Goal: Consume media (video, audio): Consume media (video, audio)

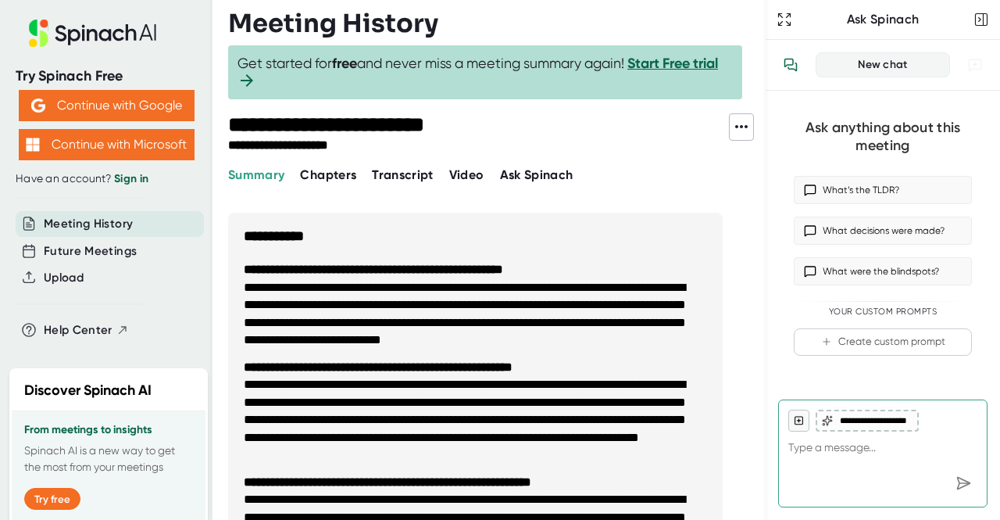
click at [464, 172] on span "Video" at bounding box center [466, 174] width 35 height 15
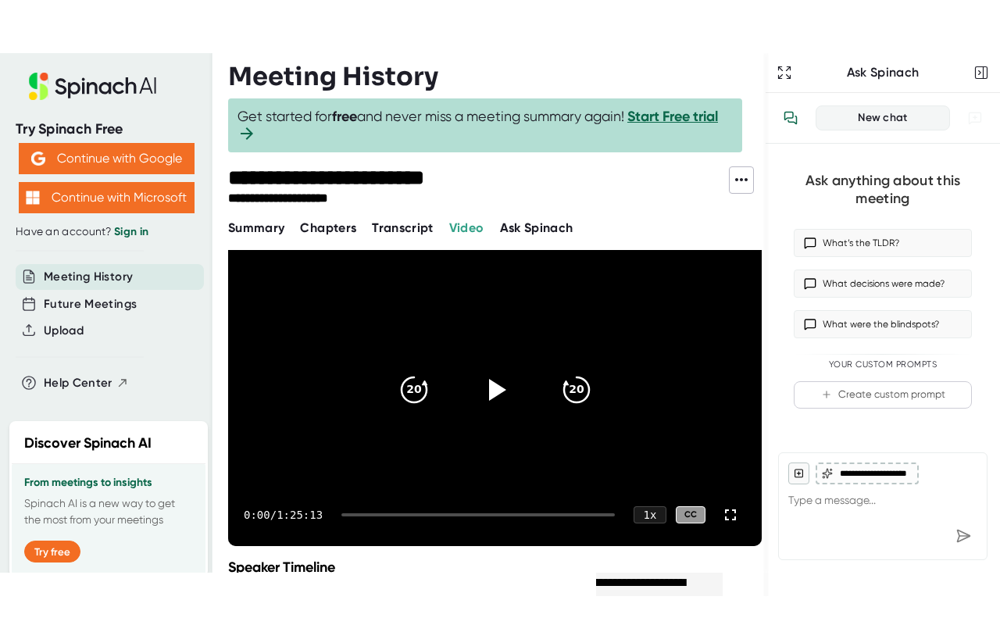
scroll to position [59, 0]
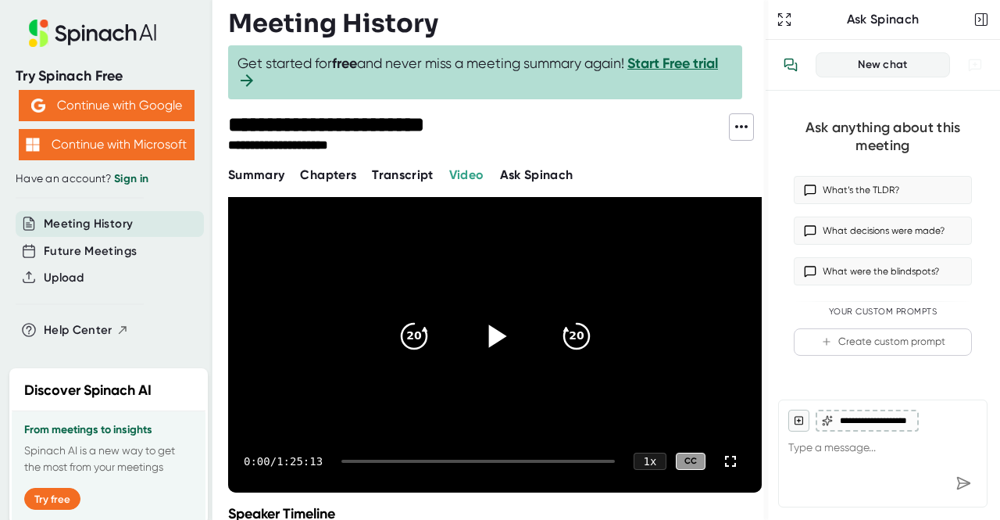
click at [492, 332] on icon at bounding box center [498, 335] width 18 height 23
click at [586, 442] on div "0:03 / 1:25:13 1 x CC" at bounding box center [495, 461] width 534 height 63
click at [567, 335] on icon "20" at bounding box center [576, 336] width 39 height 39
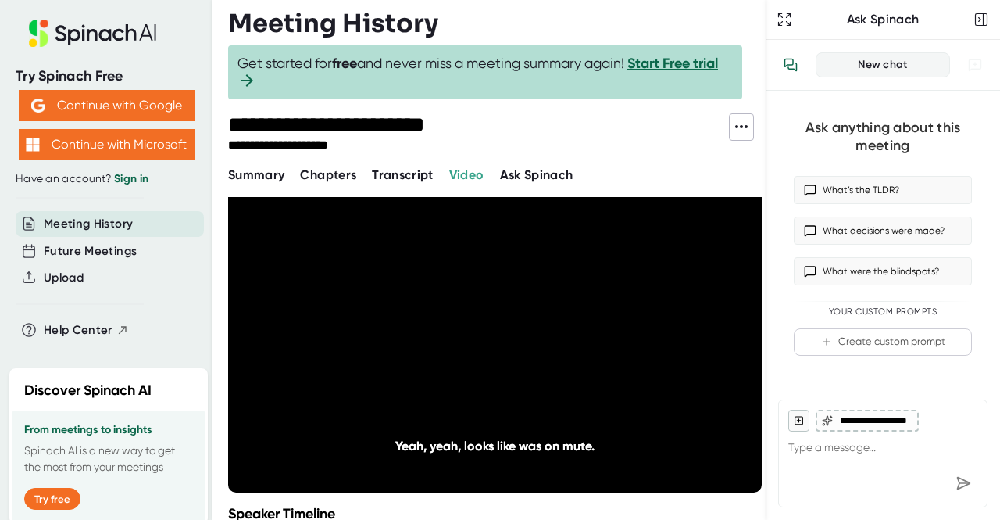
click at [567, 335] on icon "20" at bounding box center [576, 336] width 39 height 39
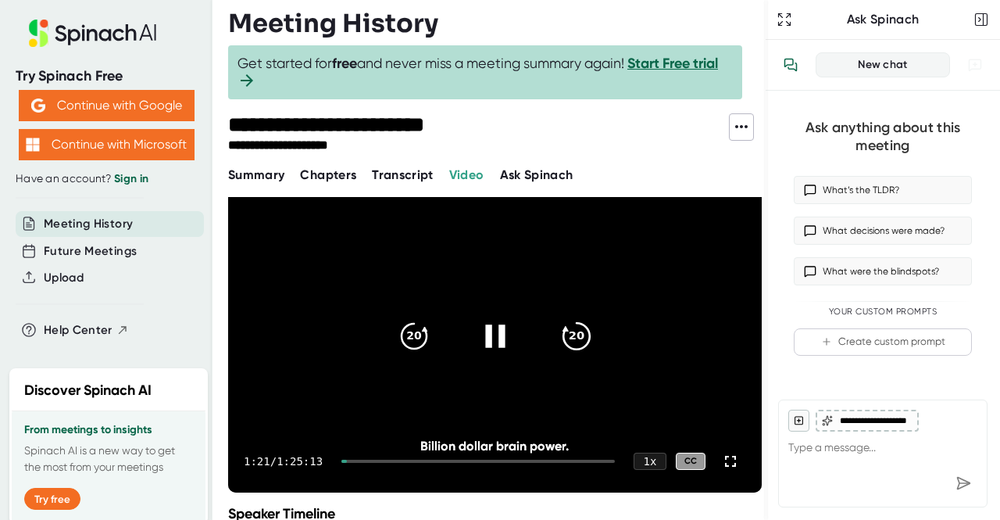
click at [563, 334] on icon "20" at bounding box center [576, 336] width 39 height 39
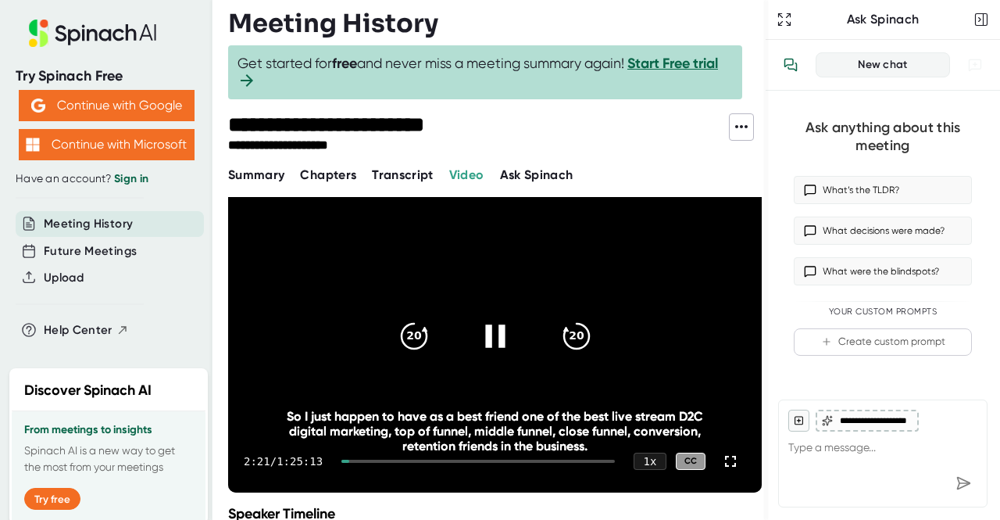
click at [348, 456] on div "2:21 / 1:25:13 1 x CC" at bounding box center [495, 461] width 534 height 63
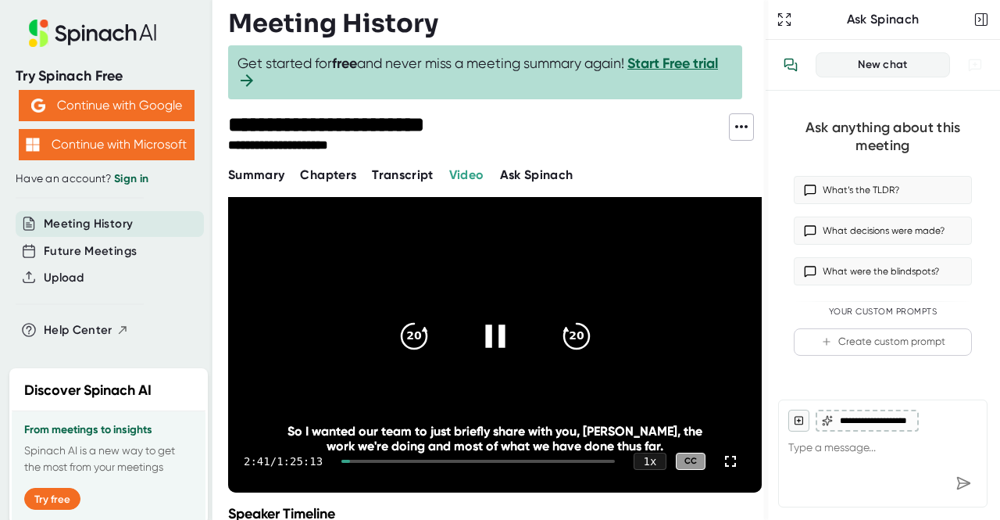
drag, startPoint x: 348, startPoint y: 456, endPoint x: 403, endPoint y: 459, distance: 55.6
click at [403, 459] on div "2:41 / 1:25:13 1 x CC" at bounding box center [495, 461] width 534 height 63
click at [567, 348] on icon "20" at bounding box center [576, 336] width 39 height 39
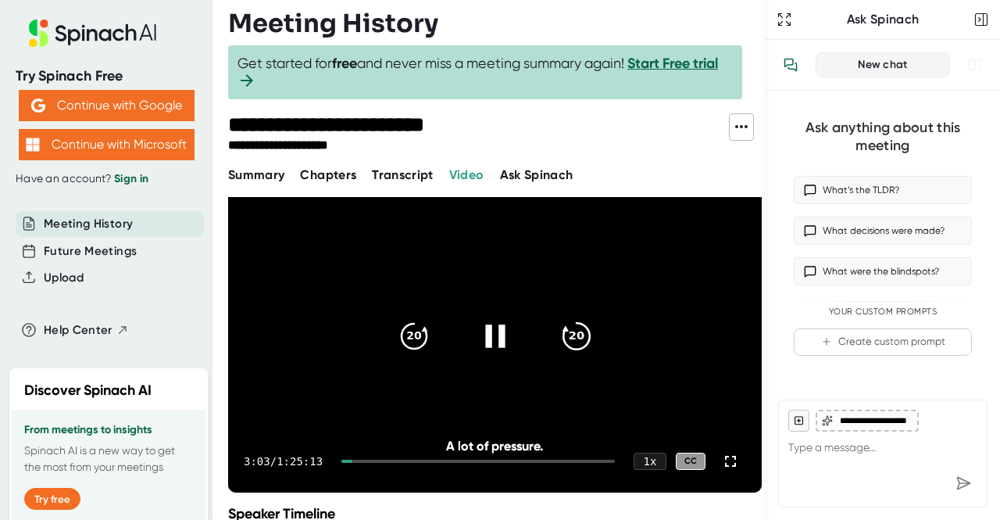
click at [567, 348] on icon "20" at bounding box center [576, 336] width 39 height 39
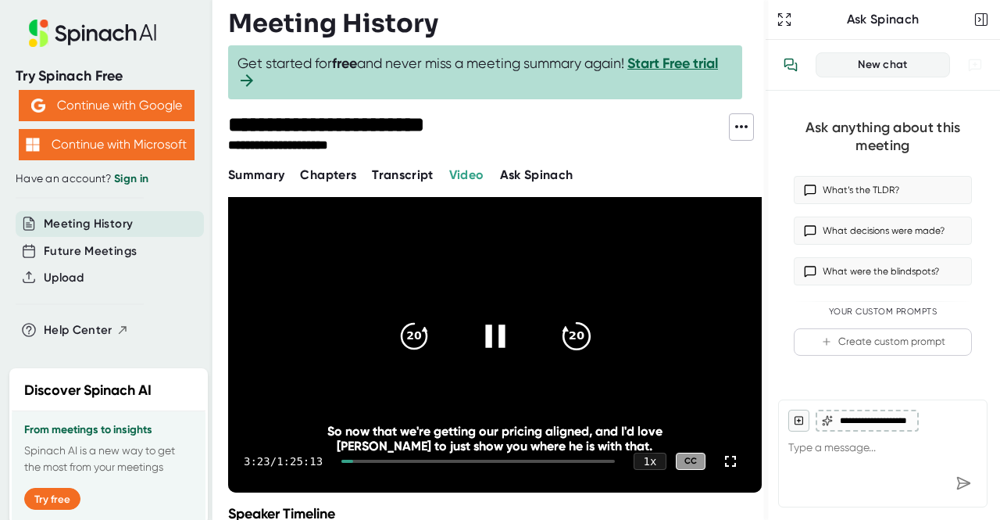
click at [567, 348] on icon "20" at bounding box center [576, 336] width 39 height 39
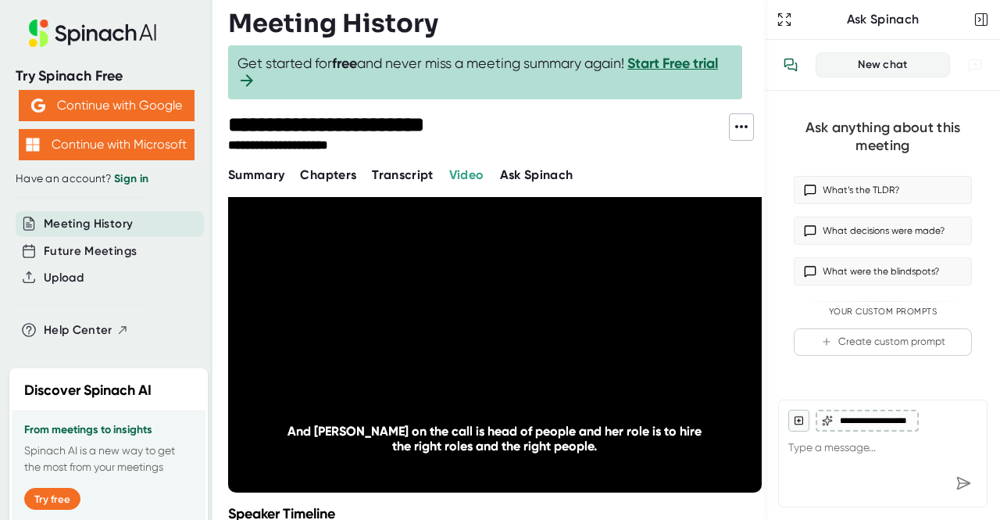
click at [567, 348] on icon "20" at bounding box center [576, 336] width 39 height 39
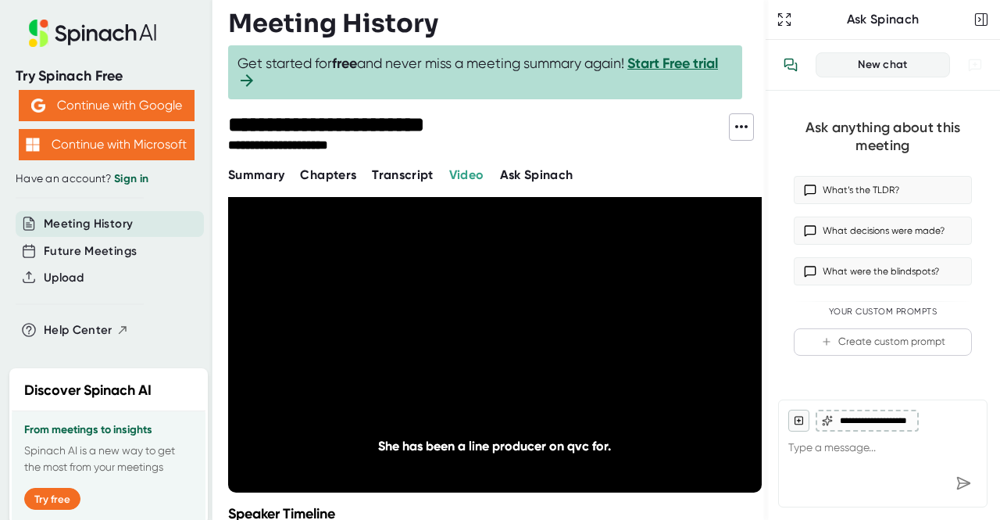
click at [567, 348] on icon "20" at bounding box center [576, 336] width 39 height 39
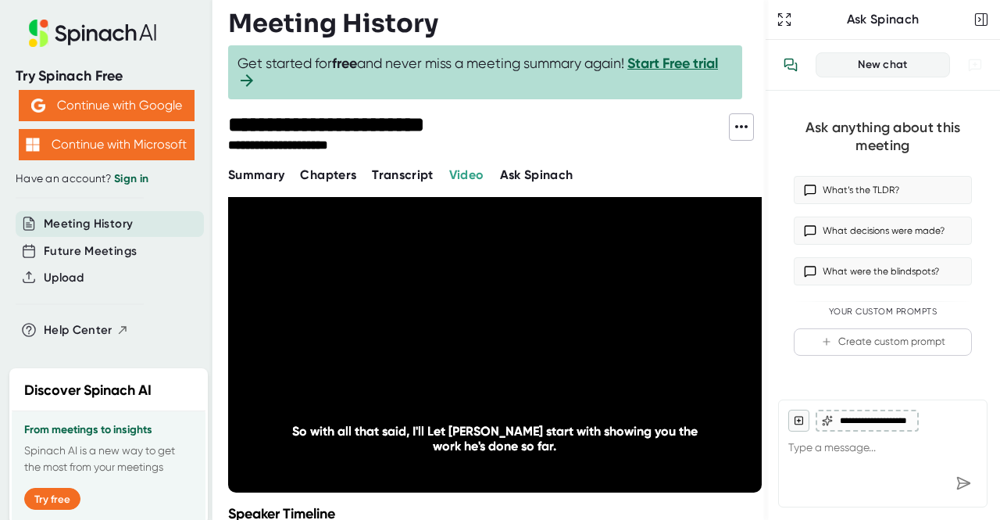
click at [567, 348] on icon "20" at bounding box center [576, 336] width 39 height 39
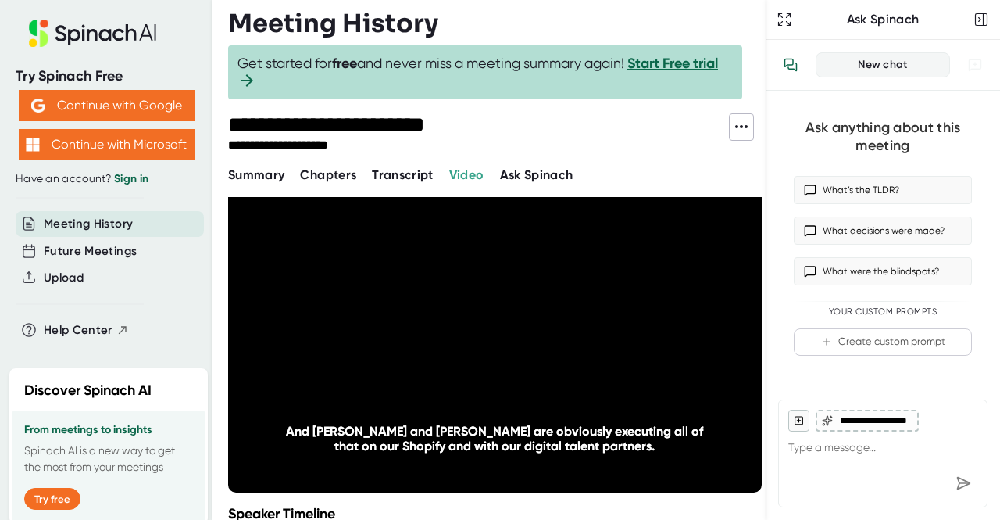
click at [567, 348] on icon "20" at bounding box center [576, 336] width 39 height 39
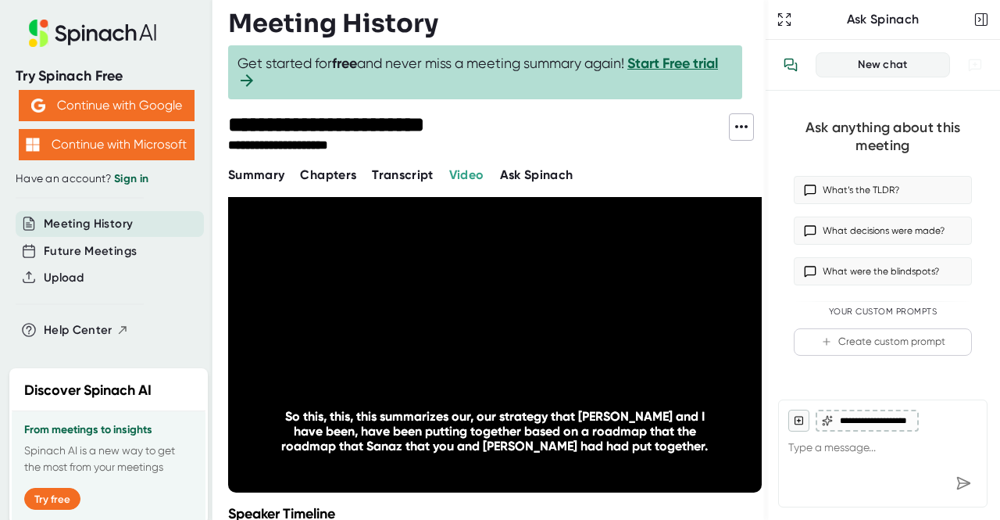
click at [567, 348] on icon "20" at bounding box center [576, 336] width 39 height 39
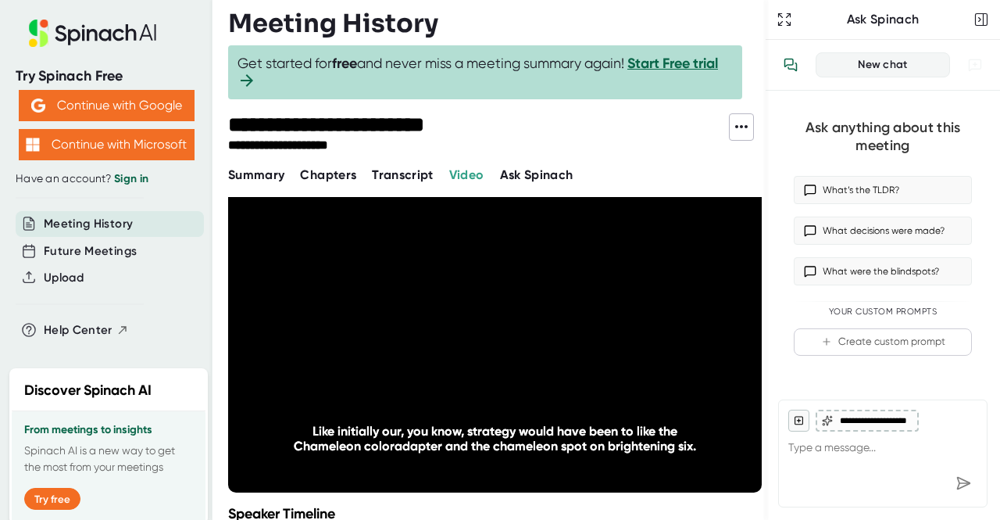
click at [567, 348] on icon "20" at bounding box center [576, 336] width 39 height 39
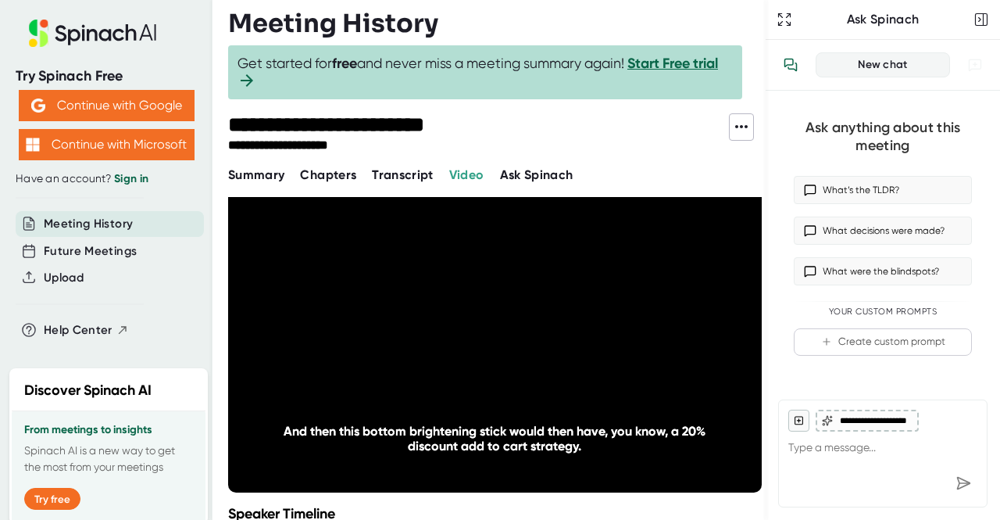
click at [567, 348] on icon "20" at bounding box center [576, 336] width 39 height 39
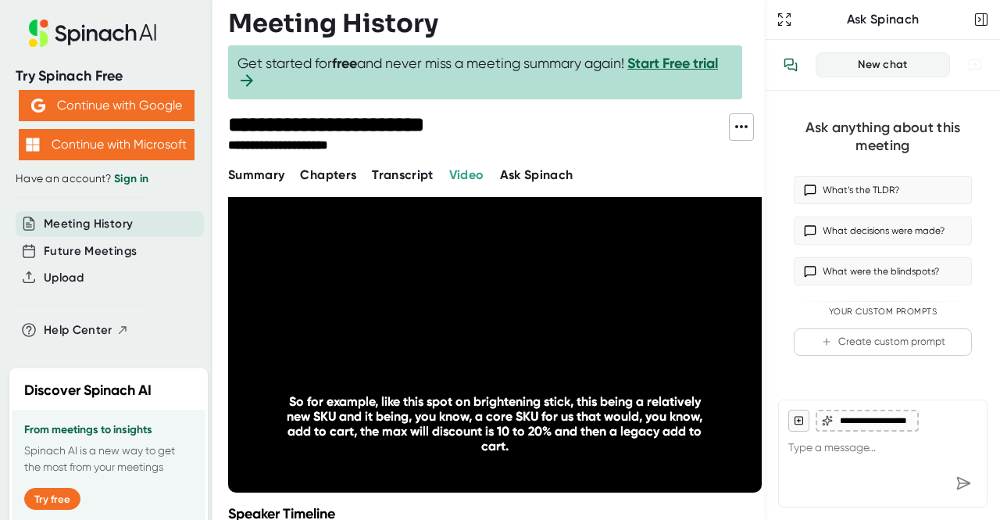
click at [567, 348] on icon "20" at bounding box center [576, 336] width 39 height 39
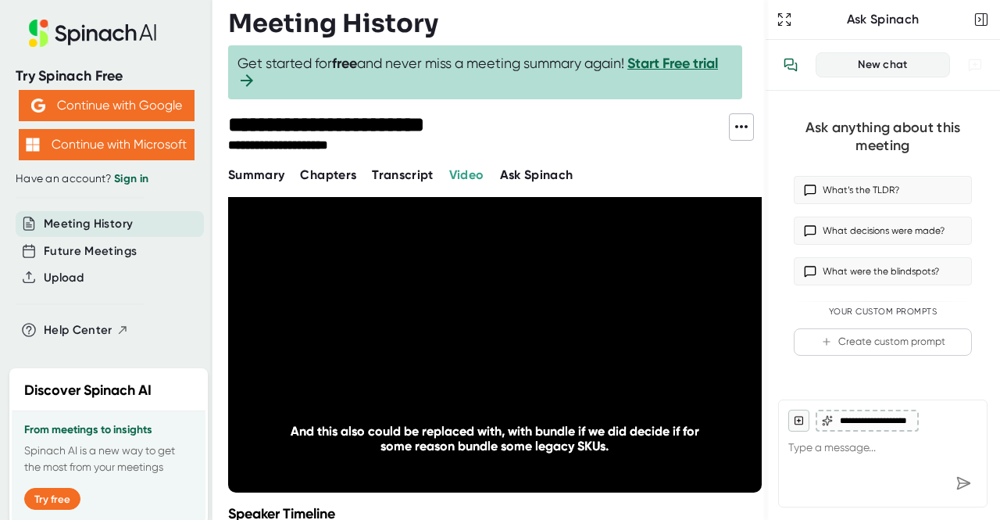
click at [567, 348] on icon "20" at bounding box center [576, 336] width 39 height 39
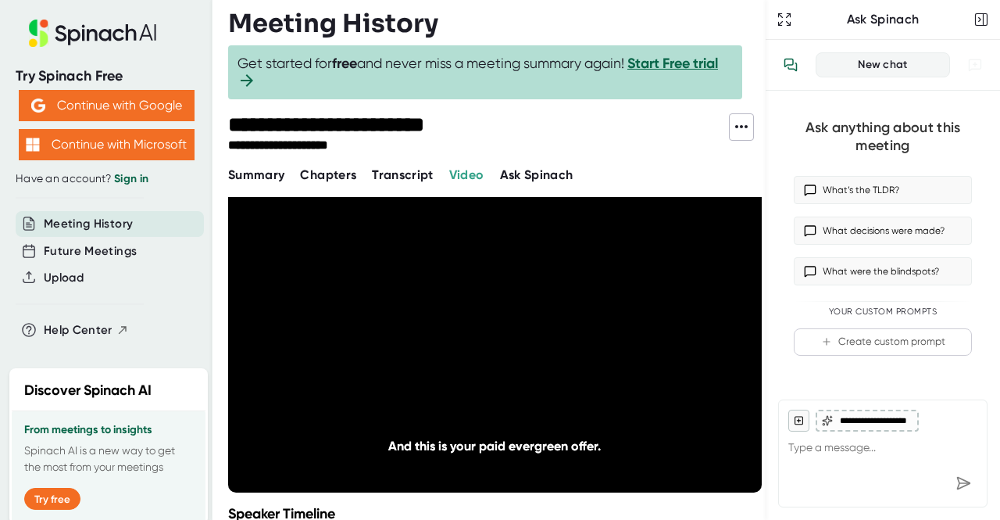
click at [567, 348] on icon "20" at bounding box center [576, 336] width 39 height 39
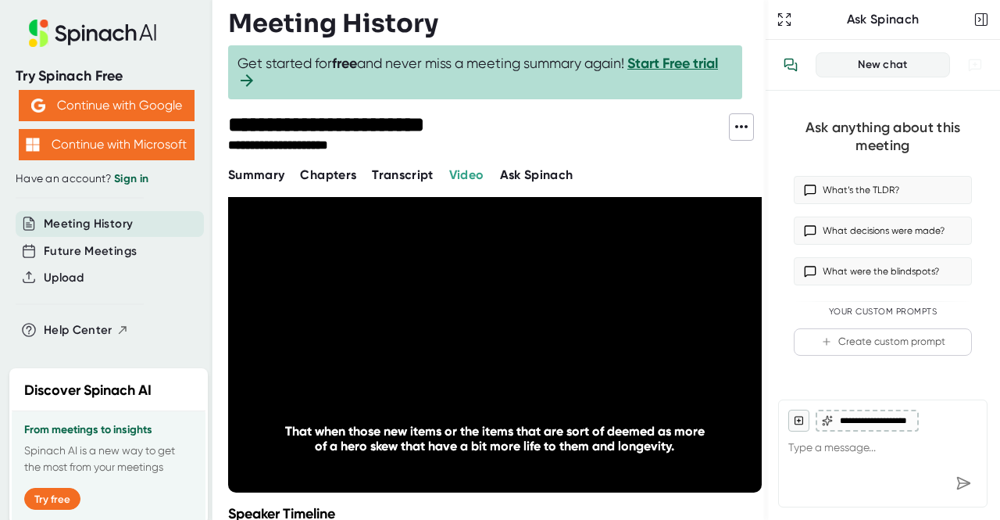
click at [567, 348] on icon "20" at bounding box center [576, 336] width 39 height 39
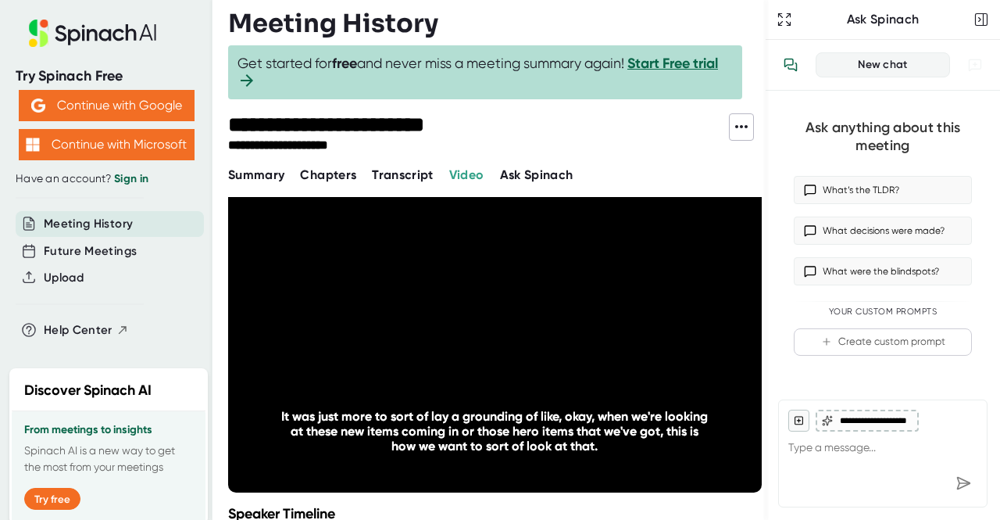
click at [567, 348] on icon "20" at bounding box center [576, 336] width 39 height 39
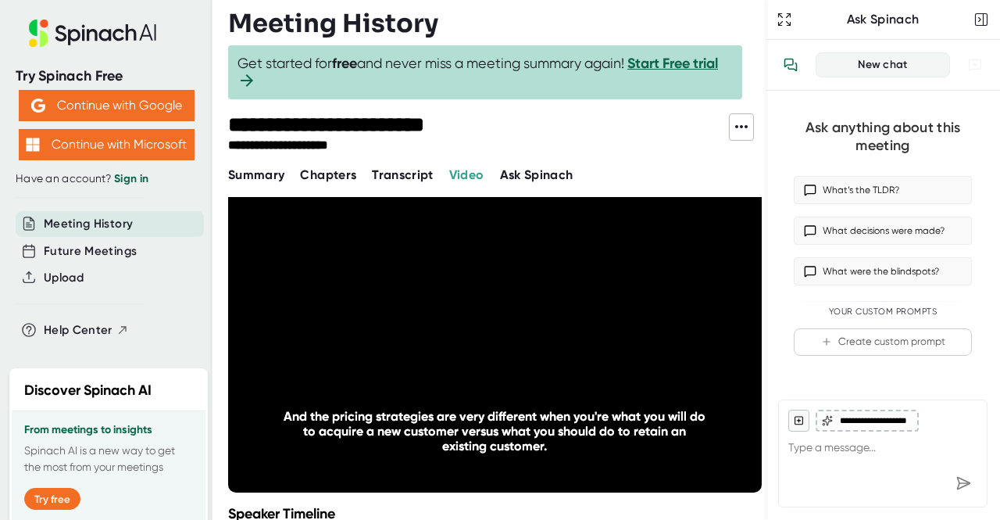
click at [567, 348] on icon "20" at bounding box center [576, 336] width 39 height 39
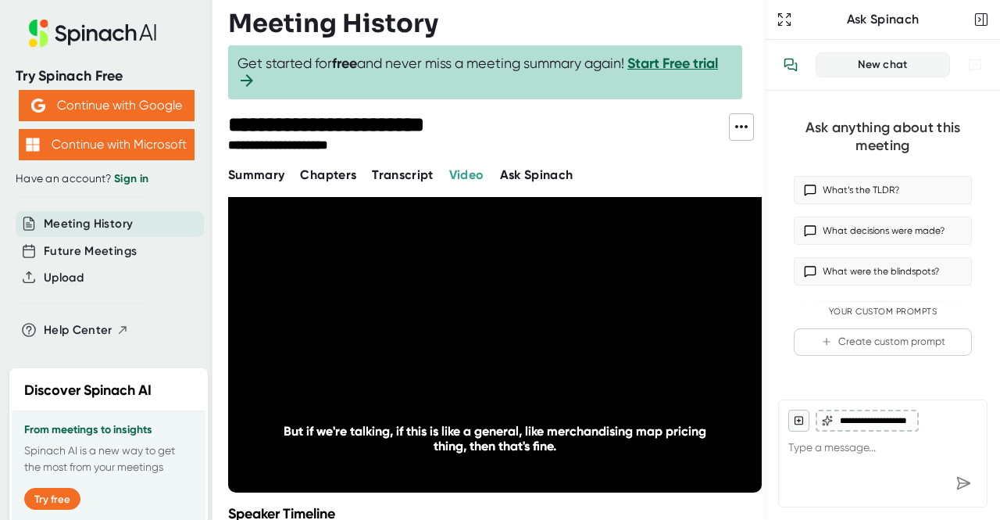
click at [567, 348] on icon "20" at bounding box center [576, 336] width 39 height 39
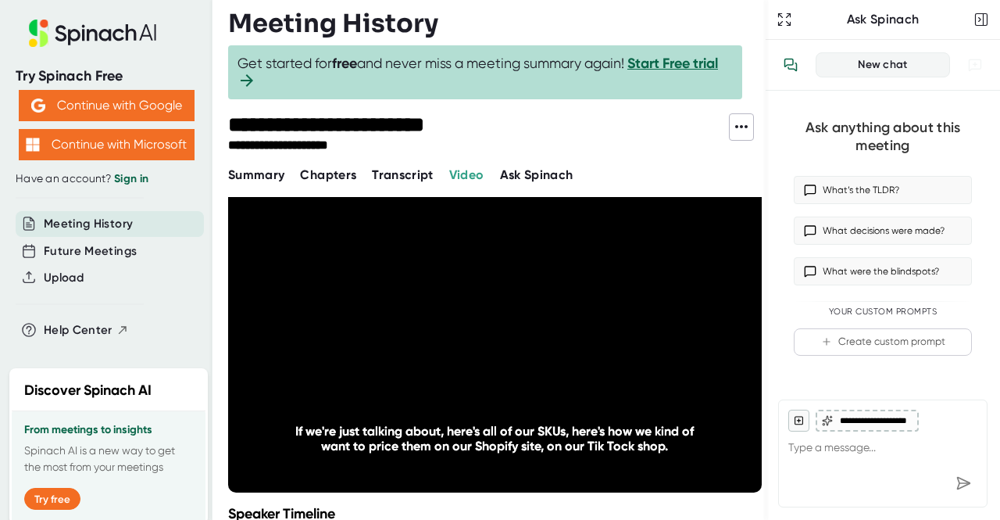
click at [567, 348] on icon "20" at bounding box center [576, 336] width 39 height 39
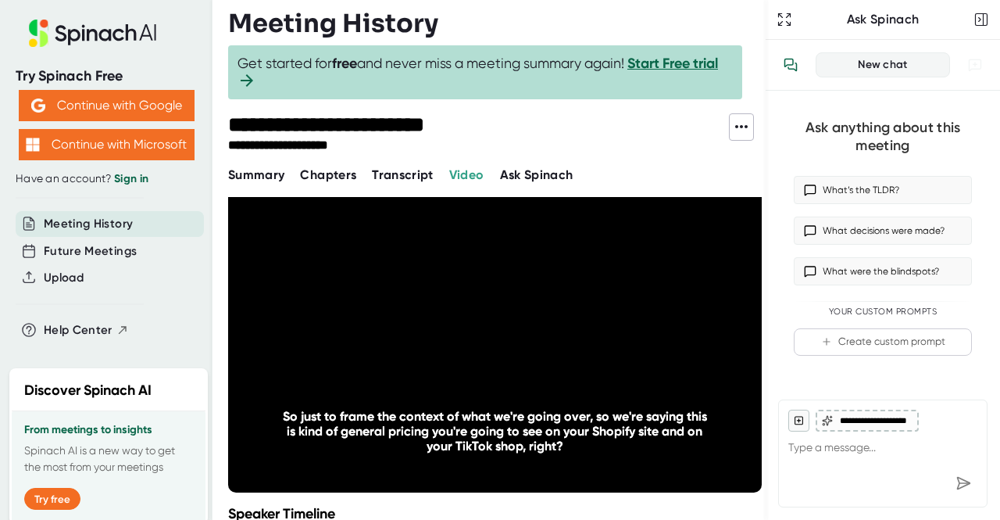
click at [567, 348] on icon "20" at bounding box center [576, 336] width 39 height 39
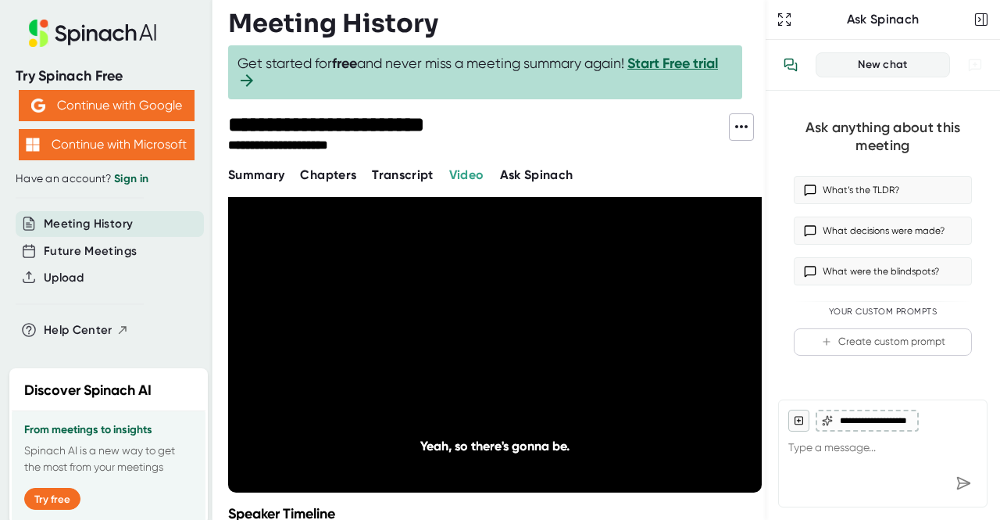
click at [567, 348] on icon "20" at bounding box center [576, 336] width 39 height 39
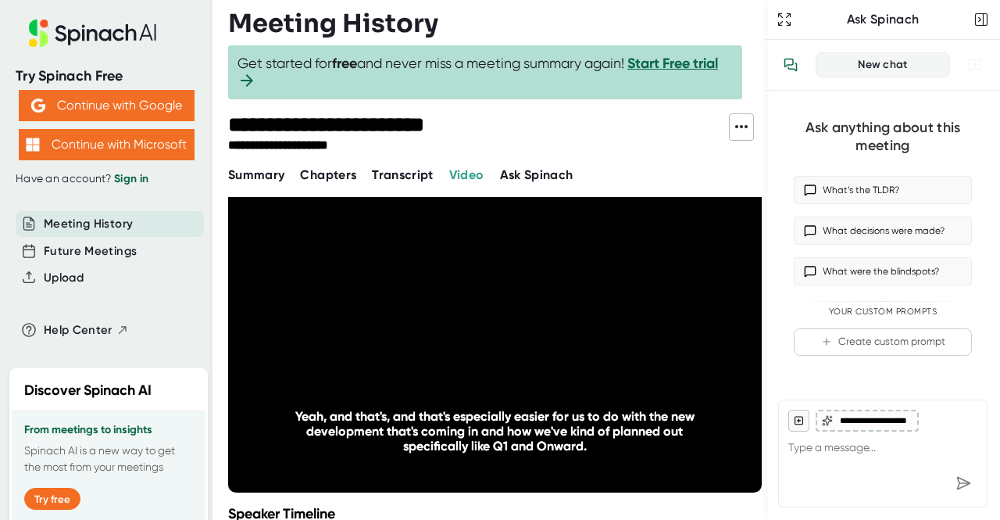
click at [567, 348] on icon "20" at bounding box center [576, 336] width 39 height 39
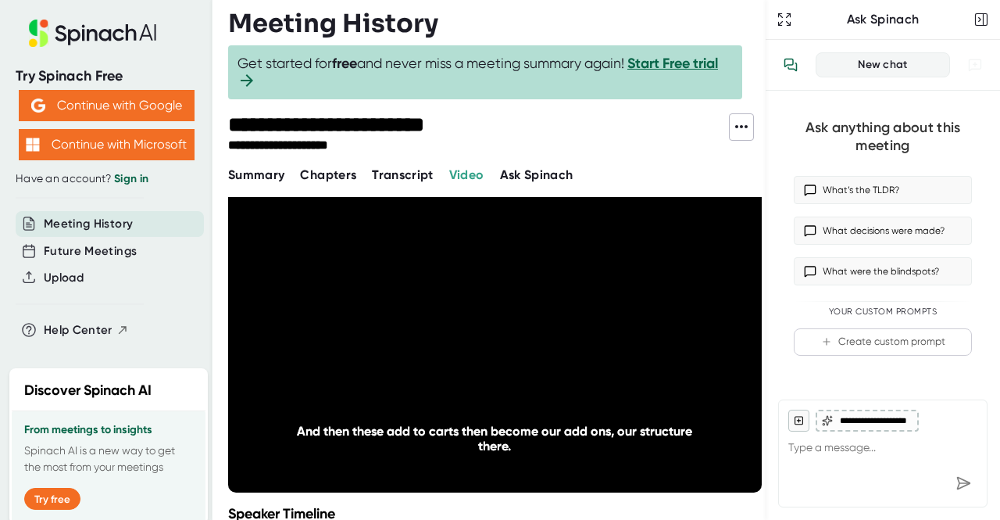
click at [567, 348] on icon "20" at bounding box center [576, 336] width 39 height 39
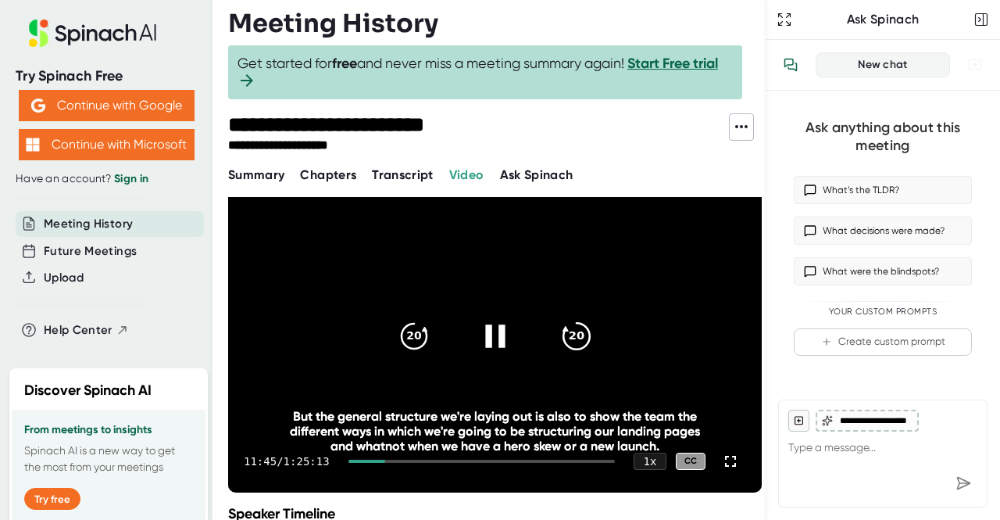
click at [577, 334] on icon "20" at bounding box center [576, 336] width 39 height 39
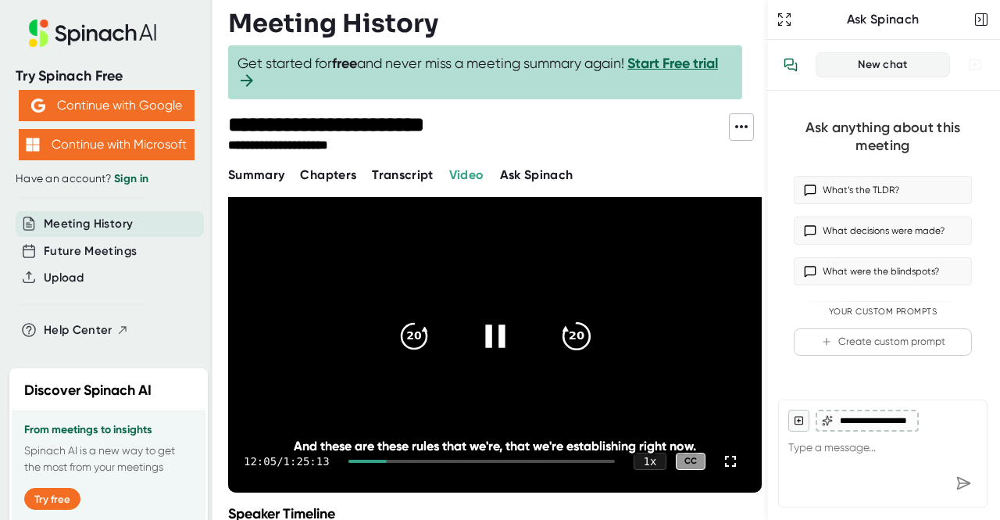
click at [577, 334] on icon "20" at bounding box center [576, 336] width 39 height 39
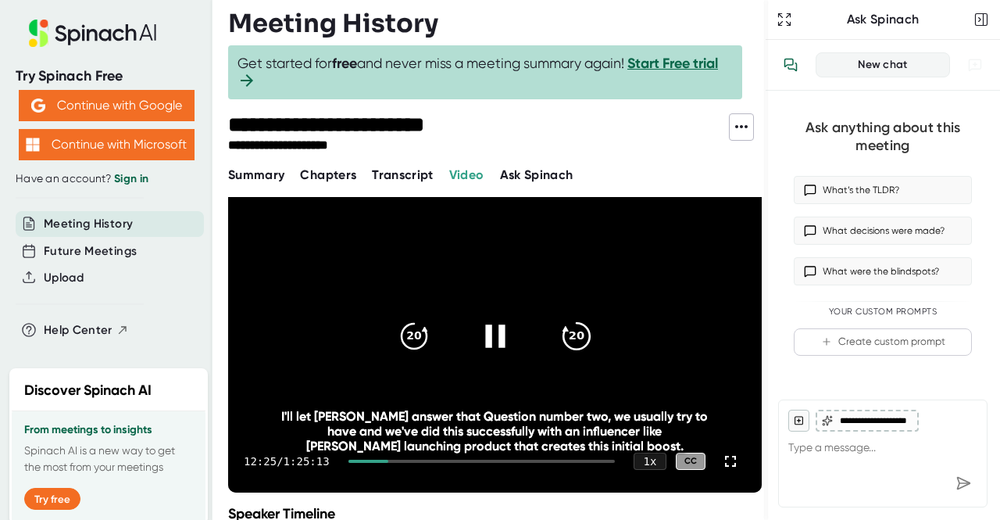
click at [577, 334] on icon "20" at bounding box center [576, 336] width 39 height 39
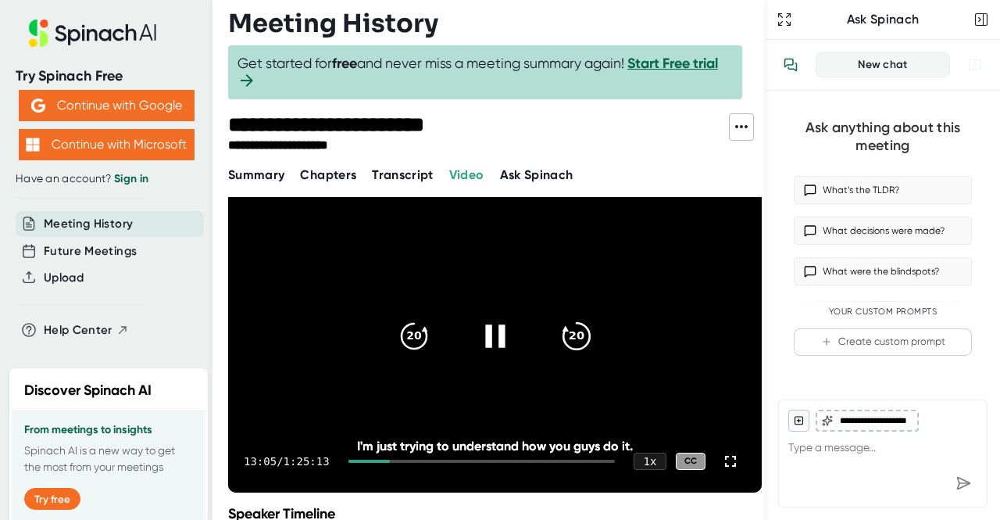
click at [577, 334] on icon "20" at bounding box center [576, 336] width 39 height 39
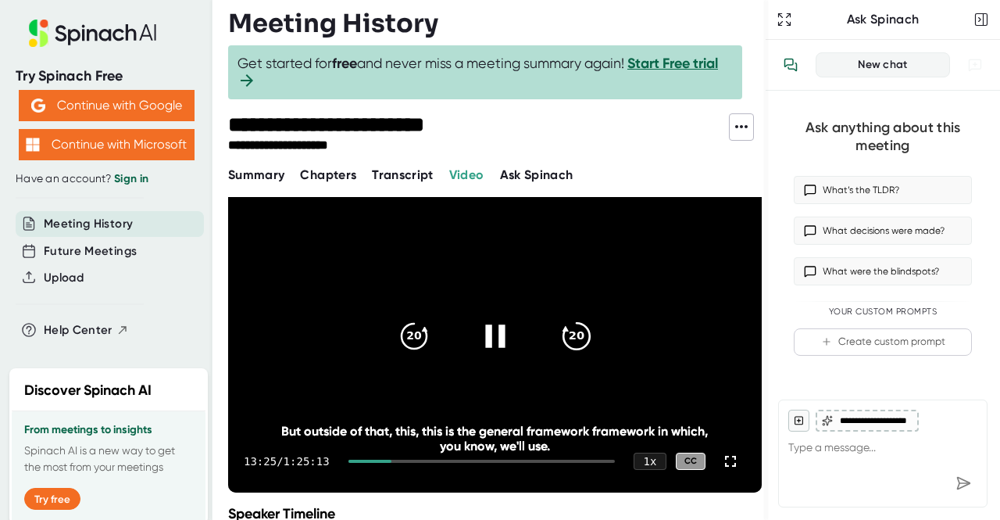
click at [577, 334] on icon "20" at bounding box center [576, 336] width 39 height 39
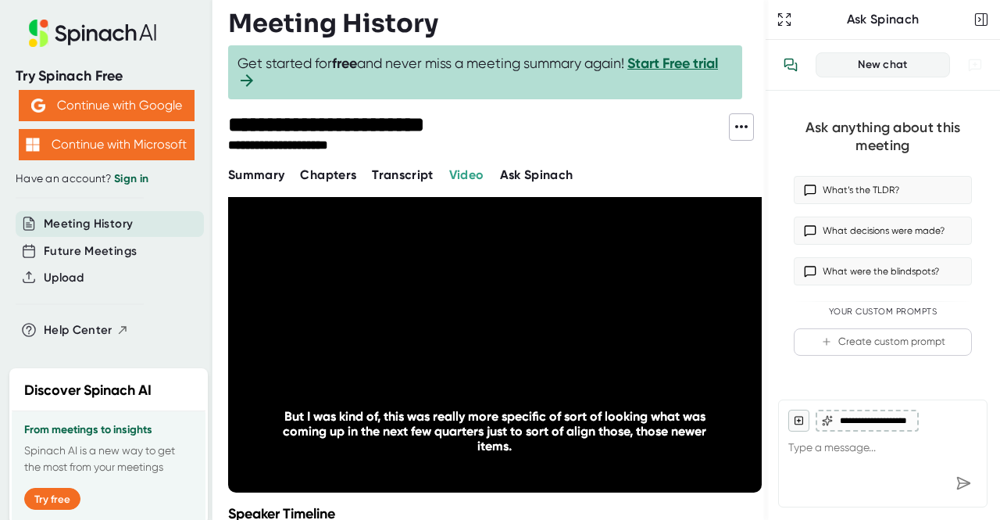
click at [577, 334] on icon "20" at bounding box center [576, 336] width 39 height 39
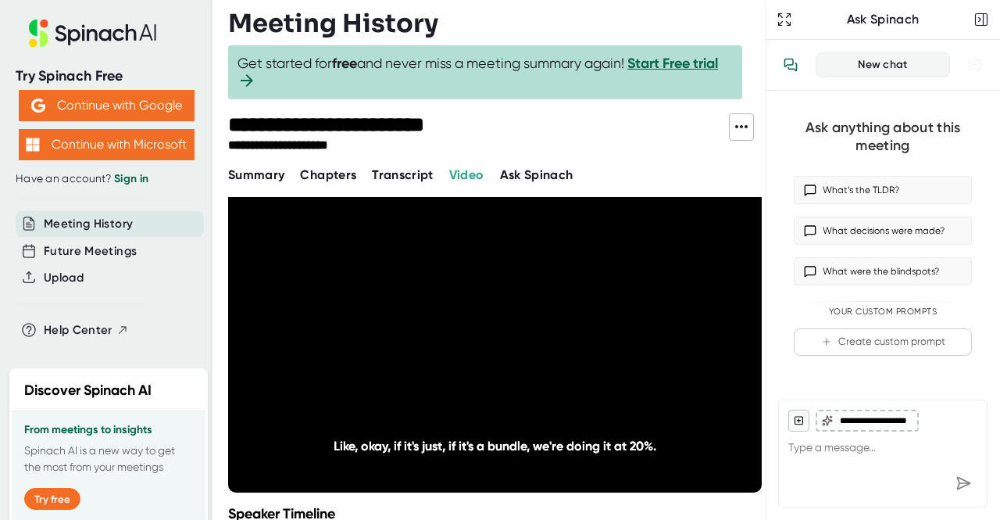
click at [577, 334] on icon "20" at bounding box center [576, 336] width 39 height 39
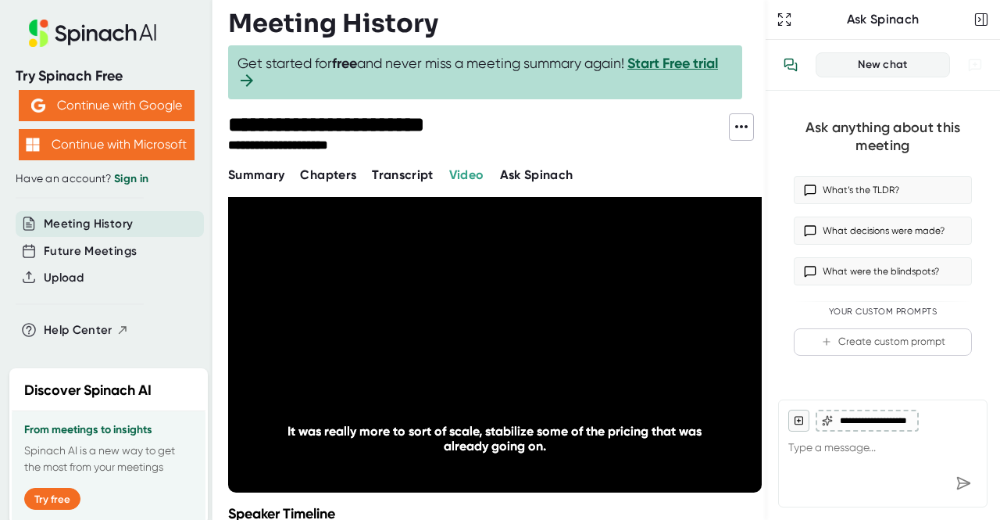
click at [577, 334] on icon "20" at bounding box center [576, 336] width 39 height 39
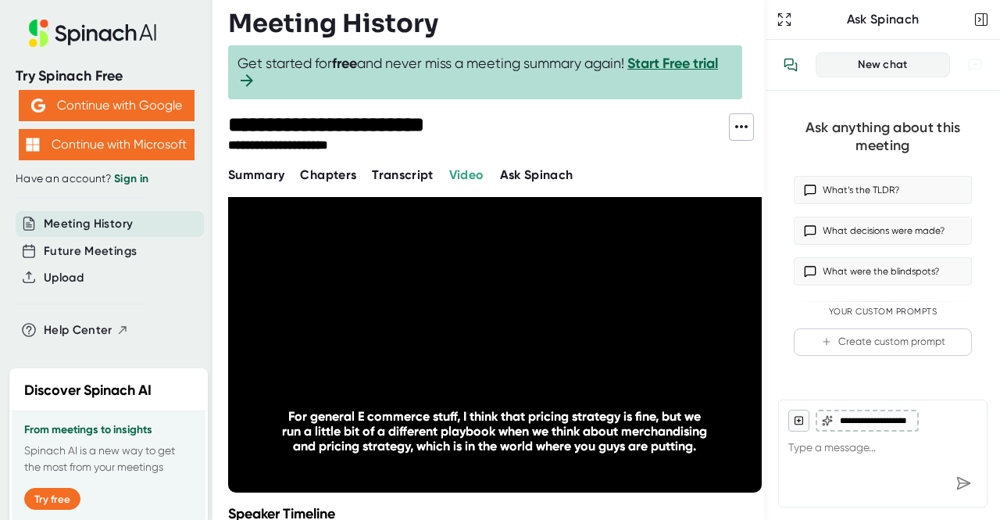
click at [577, 334] on icon "20" at bounding box center [576, 336] width 39 height 39
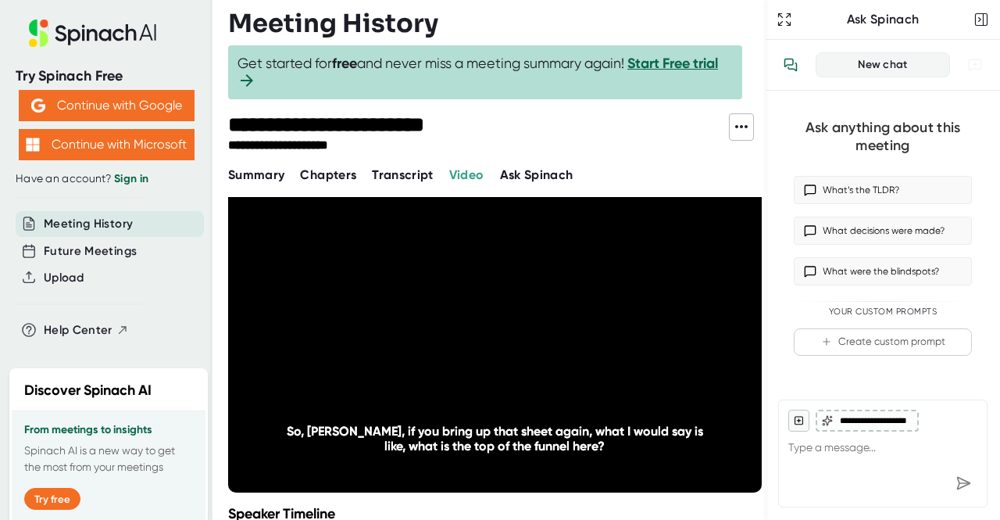
click at [577, 334] on icon "20" at bounding box center [576, 336] width 39 height 39
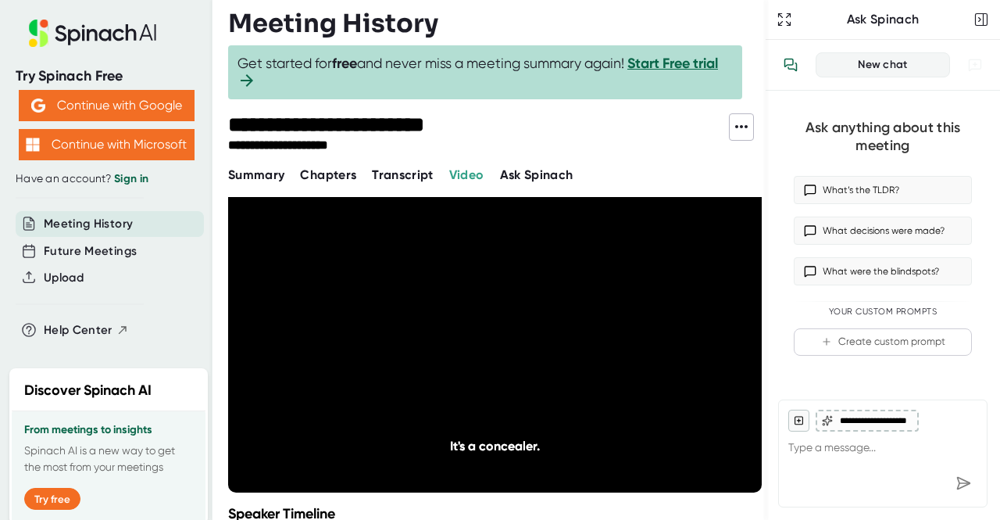
click at [577, 334] on icon "20" at bounding box center [576, 336] width 39 height 39
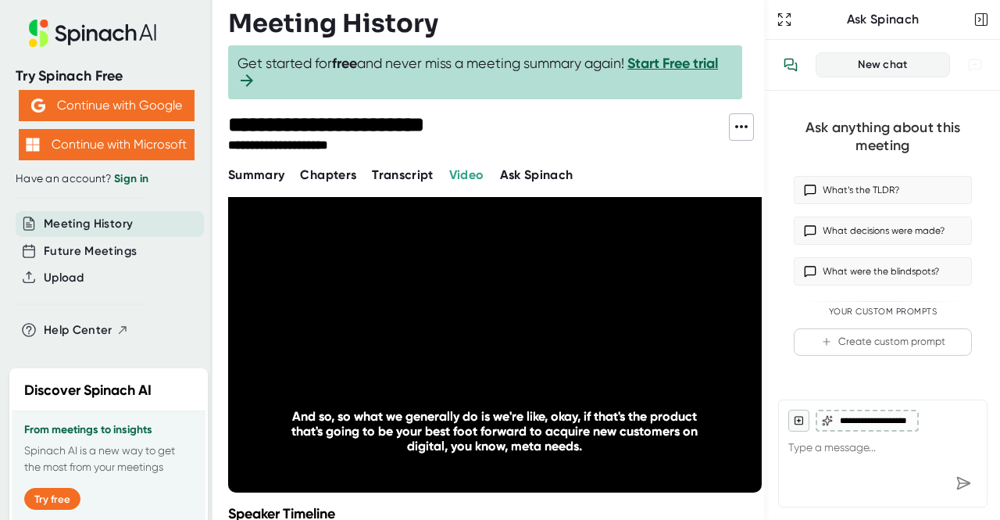
click at [577, 334] on icon "20" at bounding box center [576, 336] width 39 height 39
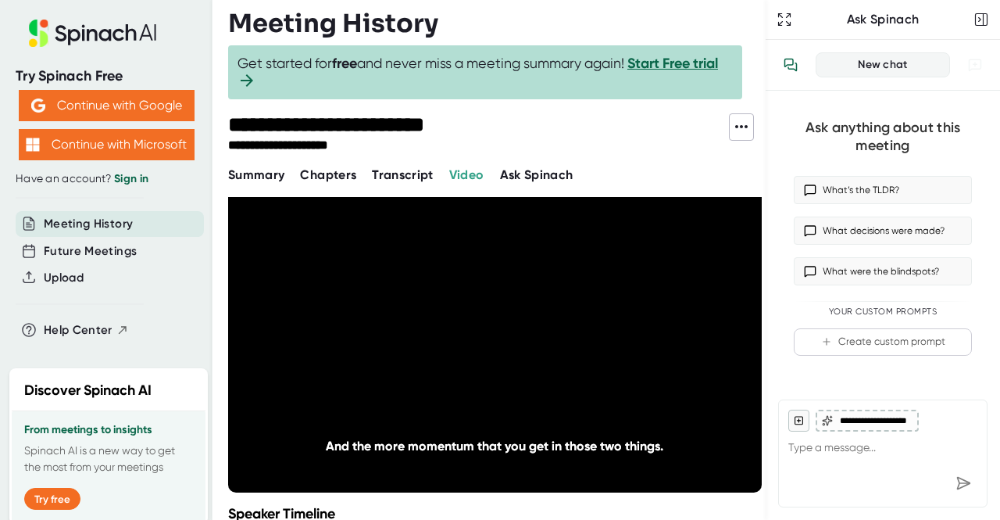
click at [577, 334] on icon "20" at bounding box center [576, 336] width 39 height 39
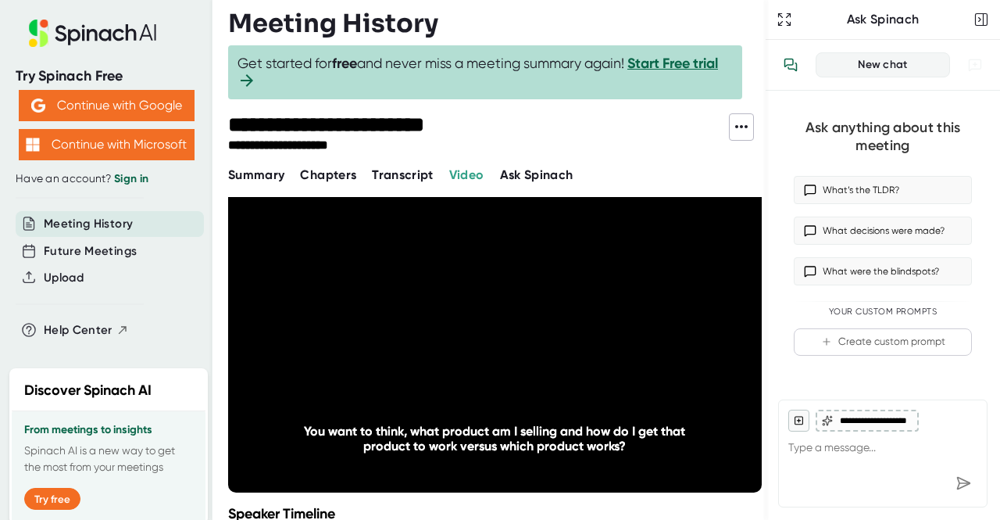
click at [577, 334] on icon "20" at bounding box center [576, 336] width 39 height 39
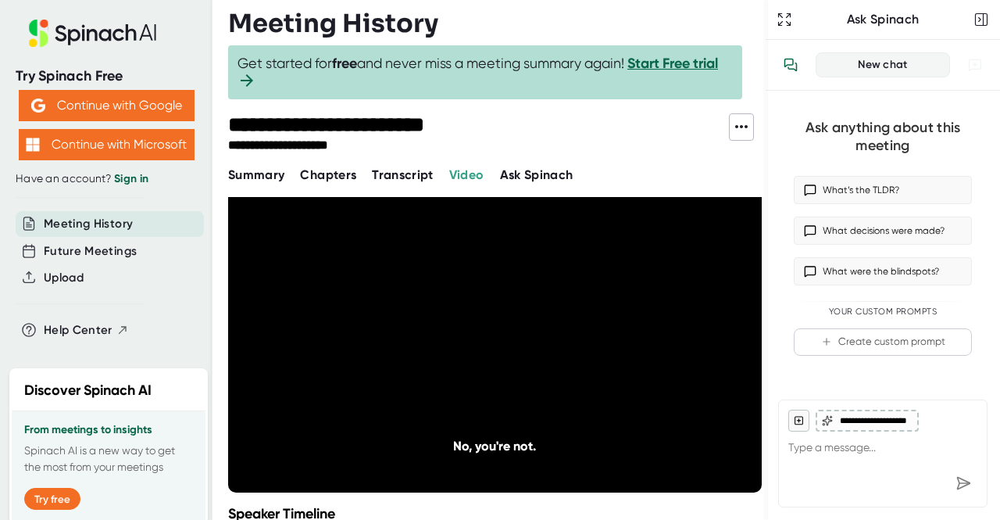
click at [577, 334] on icon "20" at bounding box center [576, 336] width 39 height 39
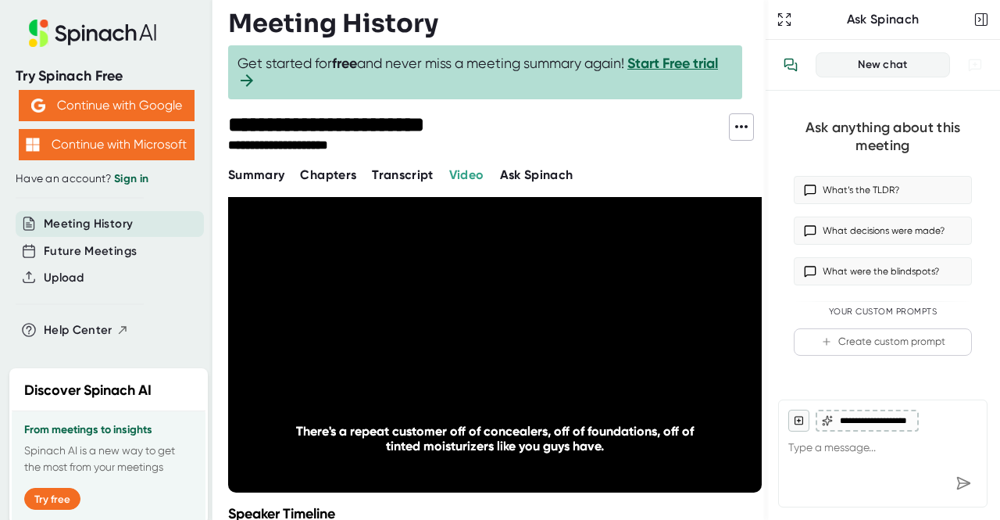
click at [577, 334] on icon "20" at bounding box center [576, 336] width 39 height 39
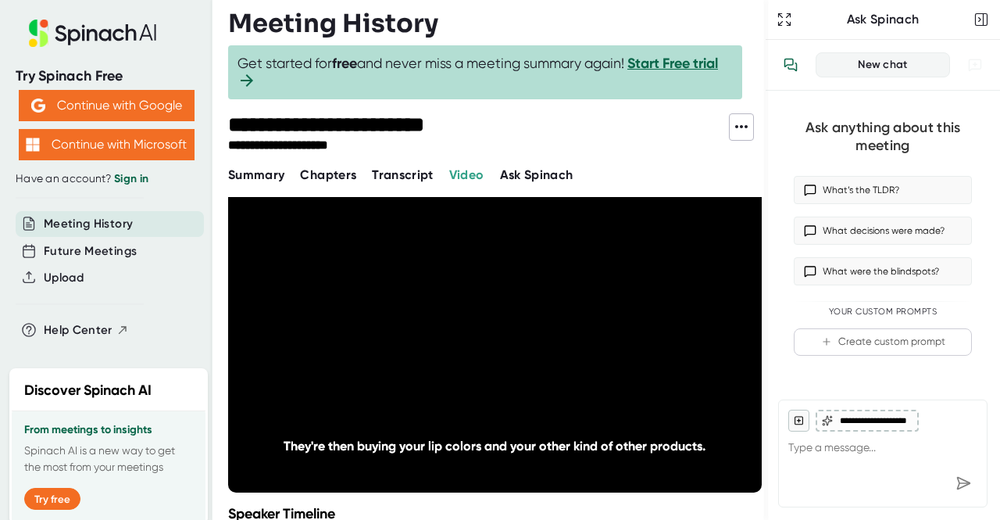
click at [577, 334] on icon "20" at bounding box center [576, 336] width 39 height 39
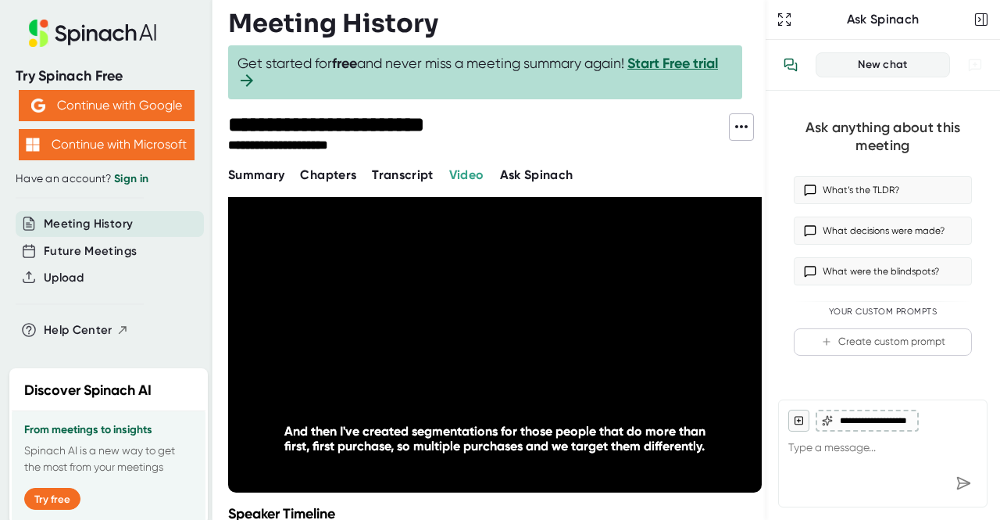
click at [577, 334] on icon "20" at bounding box center [576, 336] width 39 height 39
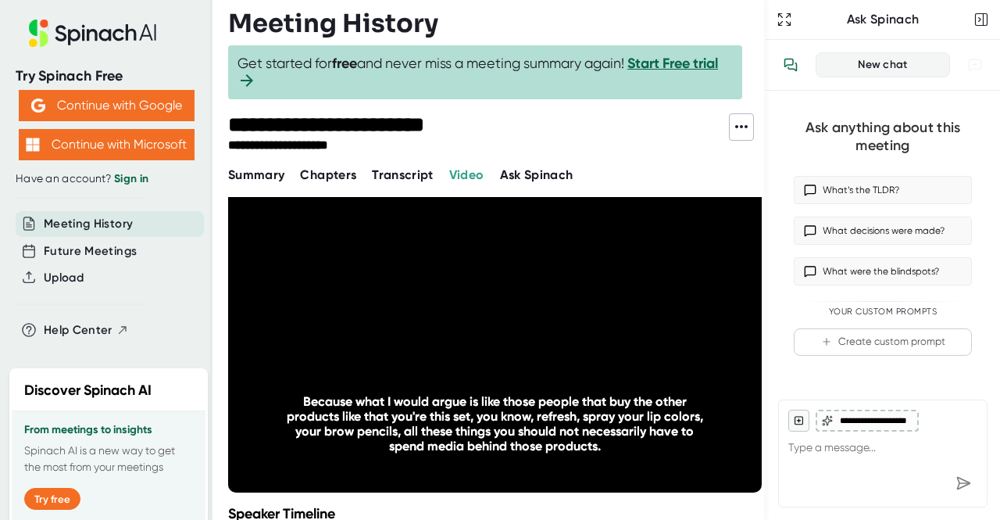
click at [577, 334] on icon "20" at bounding box center [576, 336] width 39 height 39
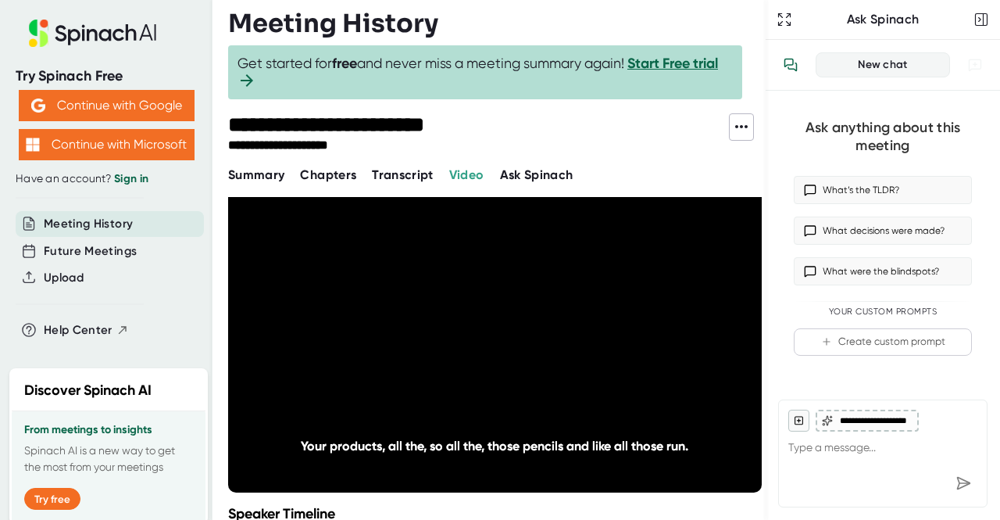
click at [577, 334] on icon "20" at bounding box center [576, 336] width 39 height 39
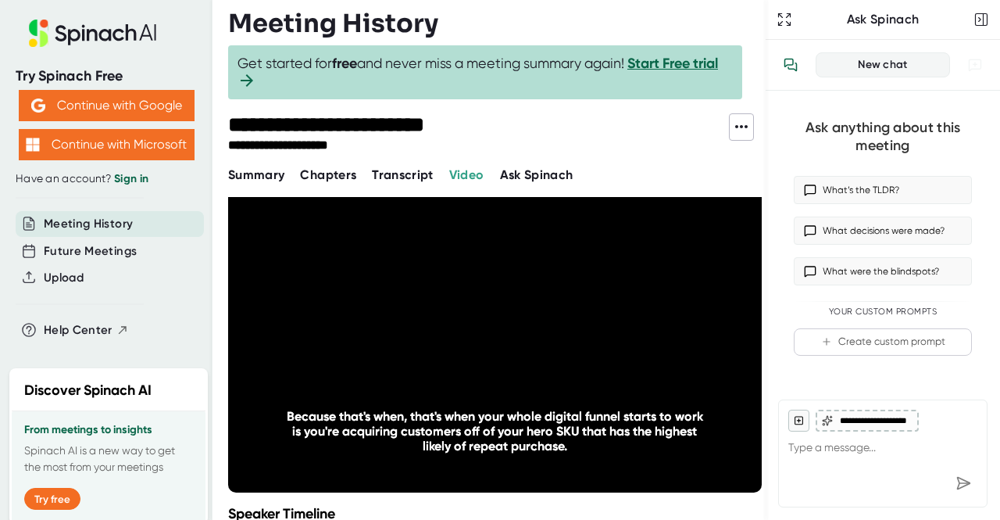
click at [577, 334] on icon "20" at bounding box center [576, 336] width 39 height 39
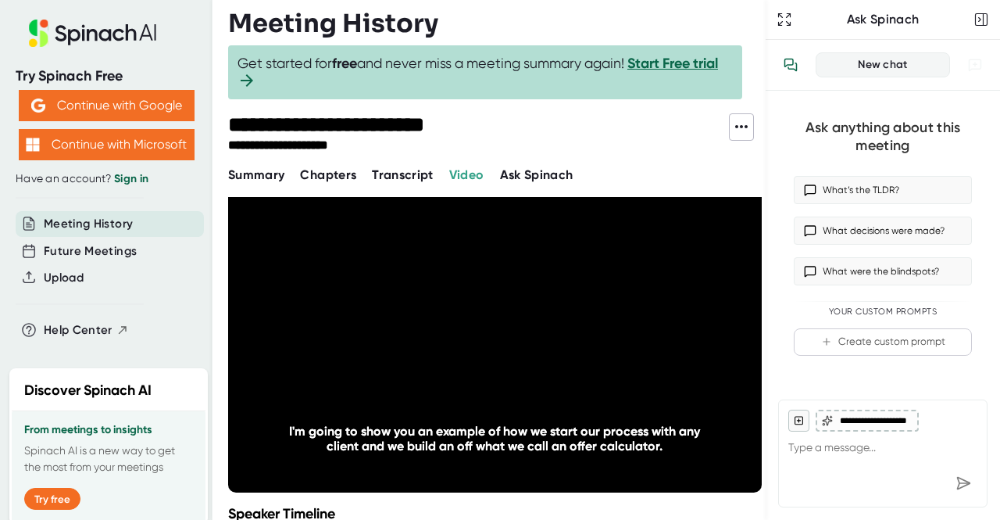
click at [577, 334] on icon "20" at bounding box center [576, 336] width 39 height 39
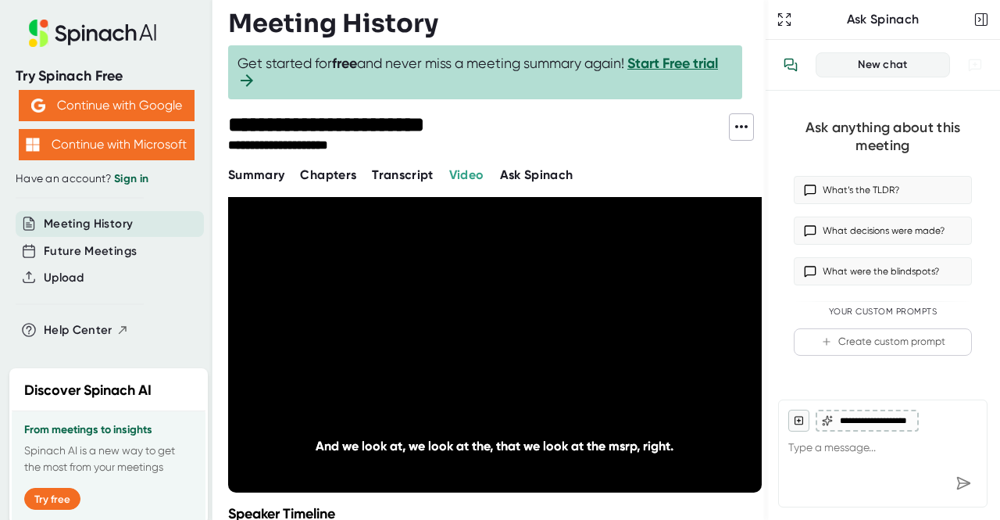
click at [577, 334] on icon "20" at bounding box center [576, 336] width 39 height 39
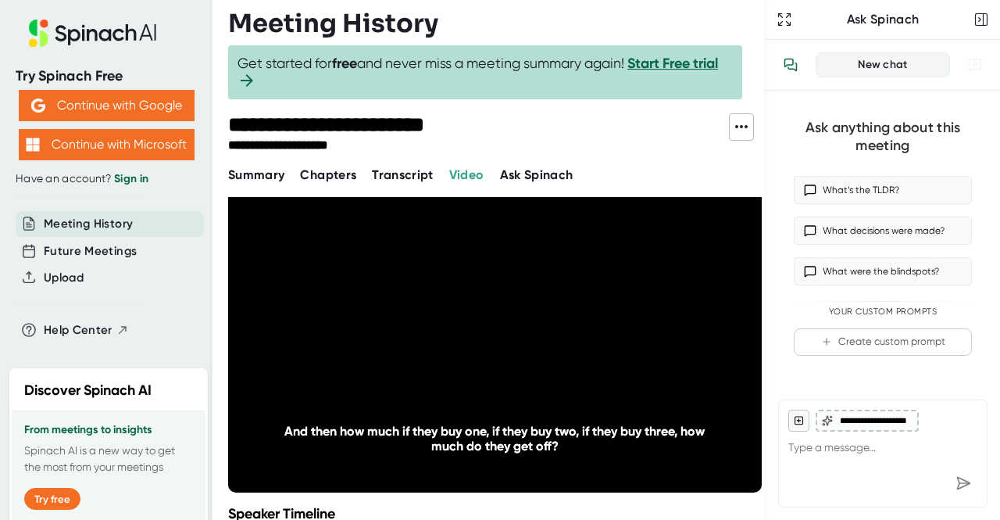
click at [577, 334] on icon "20" at bounding box center [576, 336] width 39 height 39
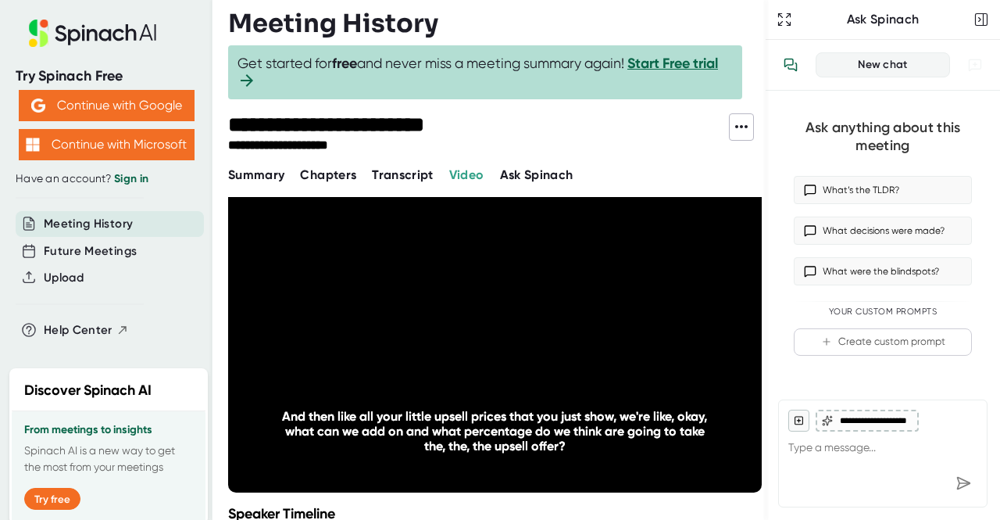
click at [577, 334] on icon "20" at bounding box center [576, 336] width 39 height 39
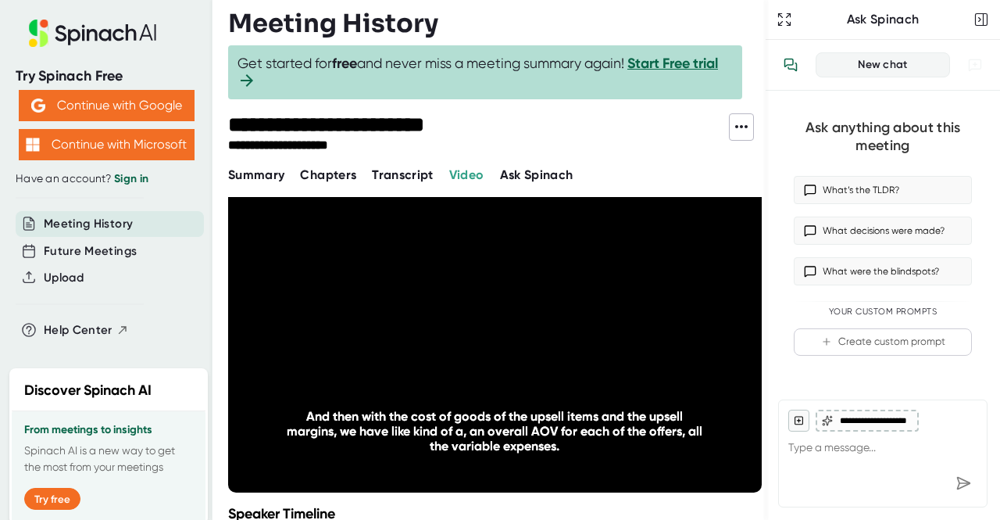
click at [577, 334] on icon "20" at bounding box center [576, 336] width 39 height 39
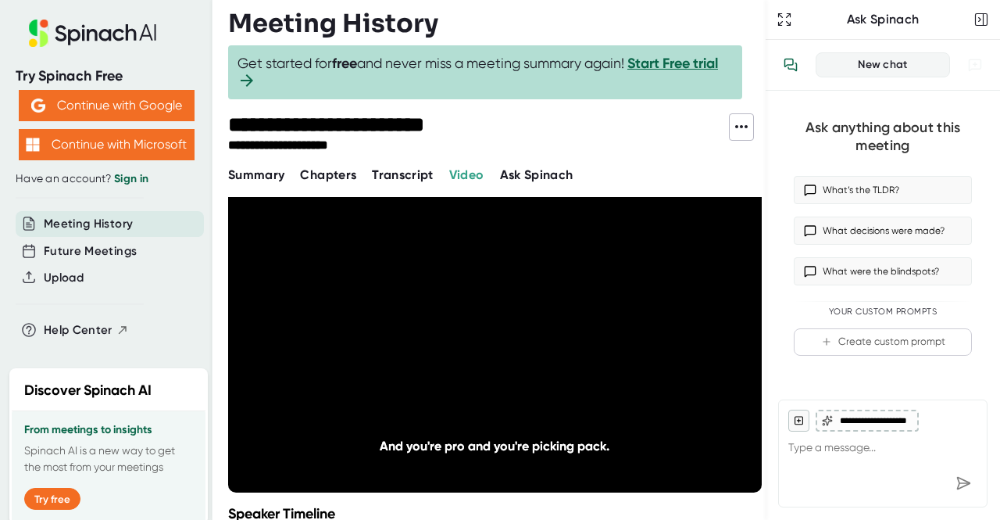
click at [577, 334] on icon "20" at bounding box center [576, 336] width 39 height 39
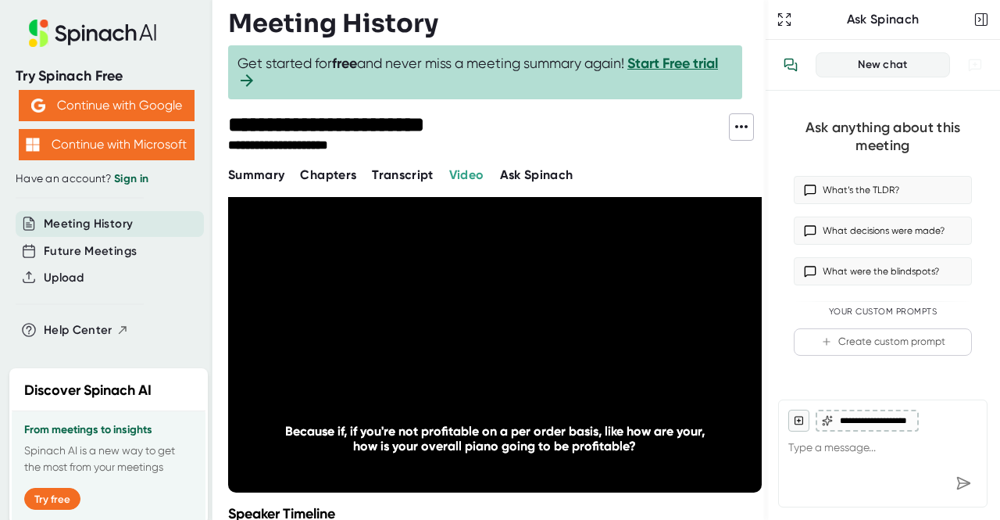
click at [577, 334] on icon "20" at bounding box center [576, 336] width 39 height 39
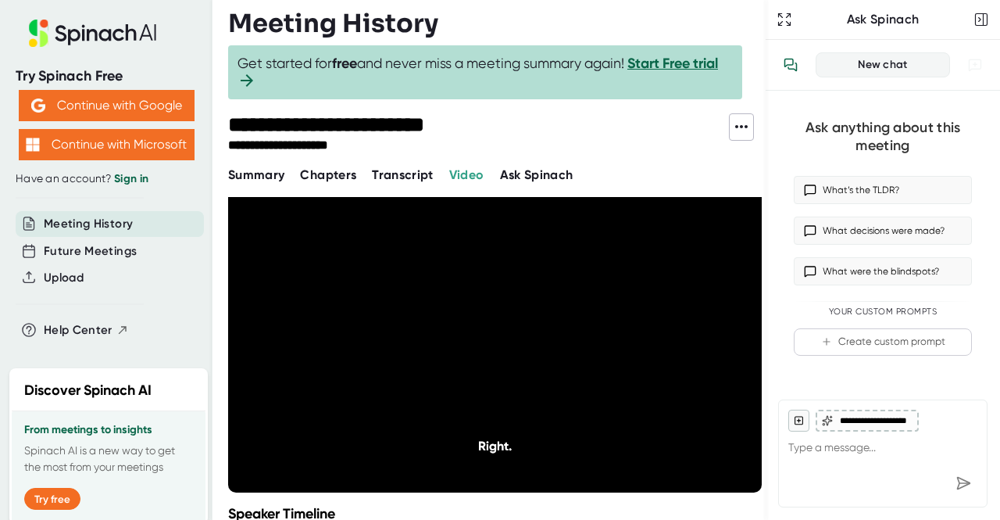
click at [577, 334] on icon "20" at bounding box center [576, 336] width 39 height 39
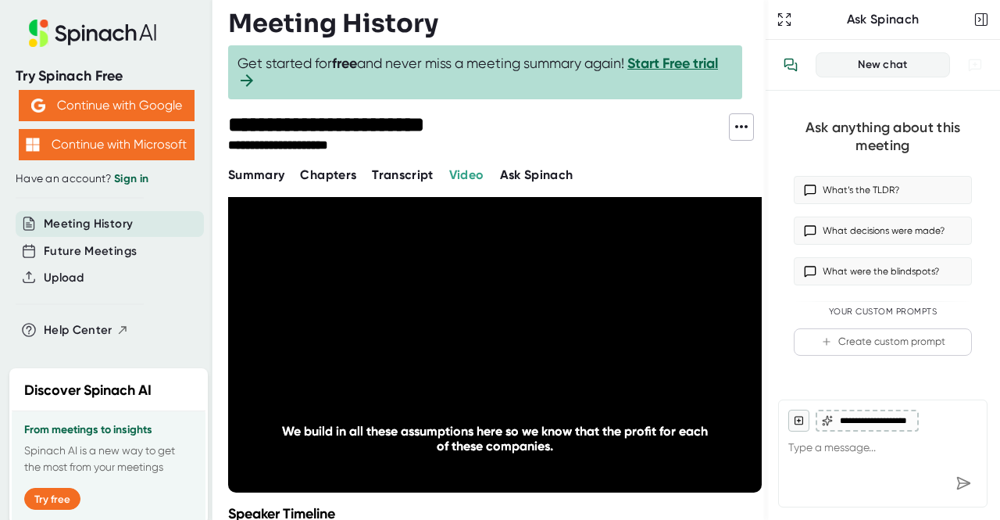
click at [577, 334] on icon "20" at bounding box center [576, 336] width 39 height 39
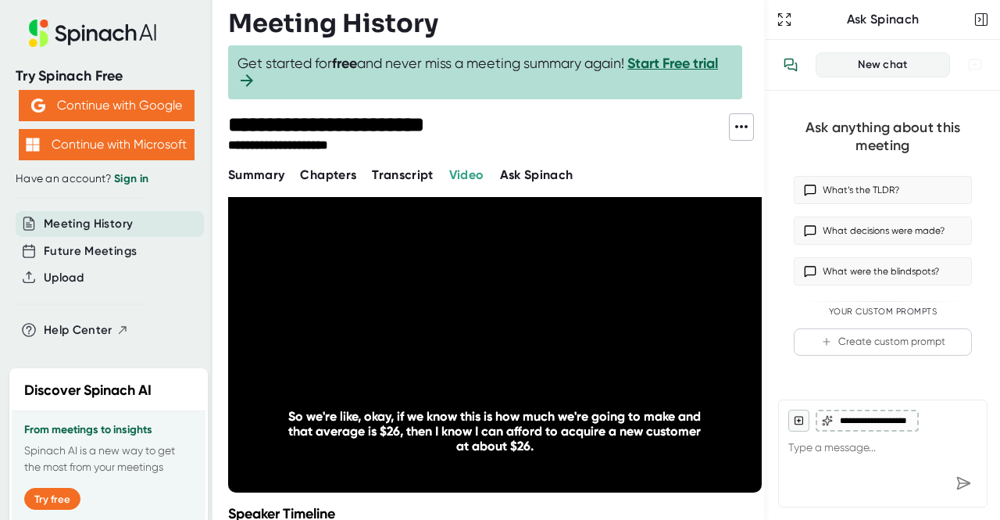
click at [577, 334] on icon "20" at bounding box center [576, 336] width 39 height 39
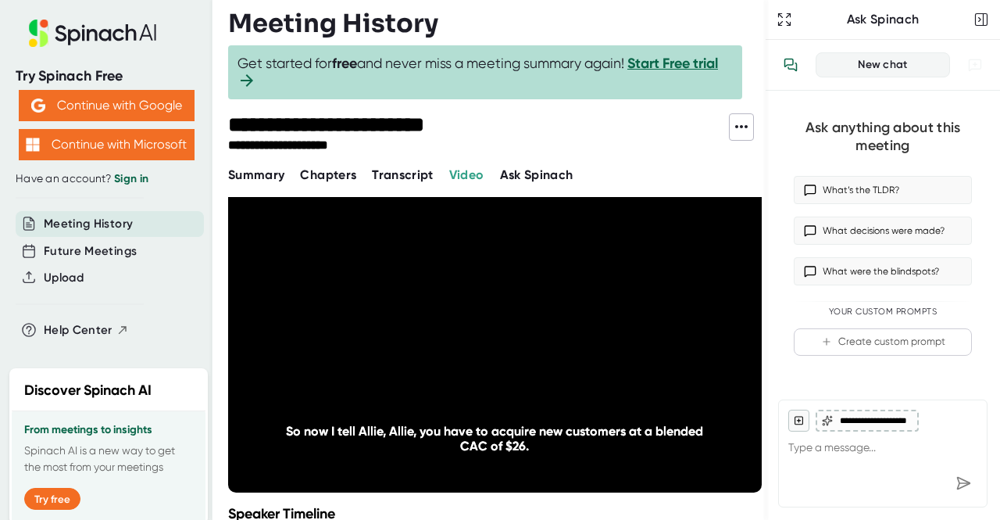
click at [577, 334] on icon "20" at bounding box center [576, 336] width 39 height 39
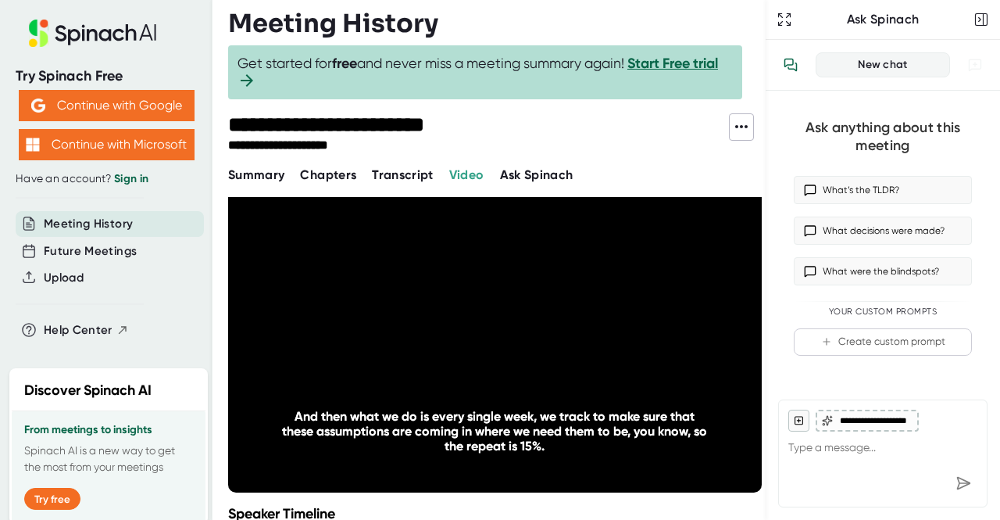
click at [577, 334] on icon "20" at bounding box center [576, 336] width 39 height 39
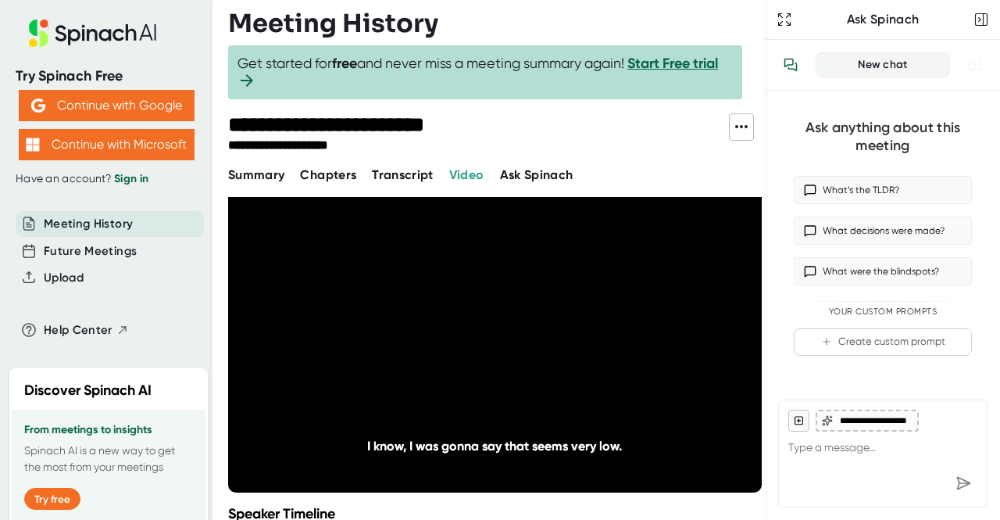
click at [577, 334] on icon "20" at bounding box center [576, 336] width 39 height 39
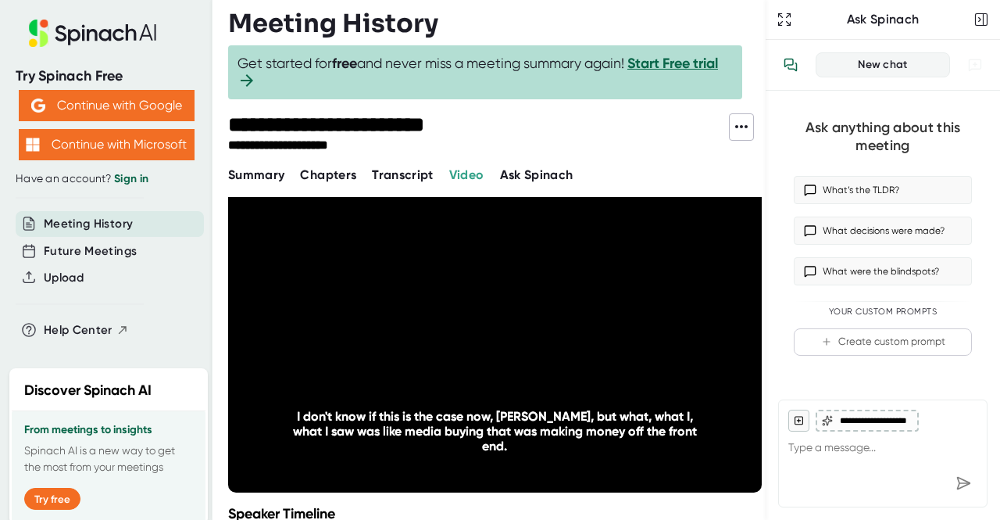
click at [577, 334] on icon "20" at bounding box center [576, 336] width 39 height 39
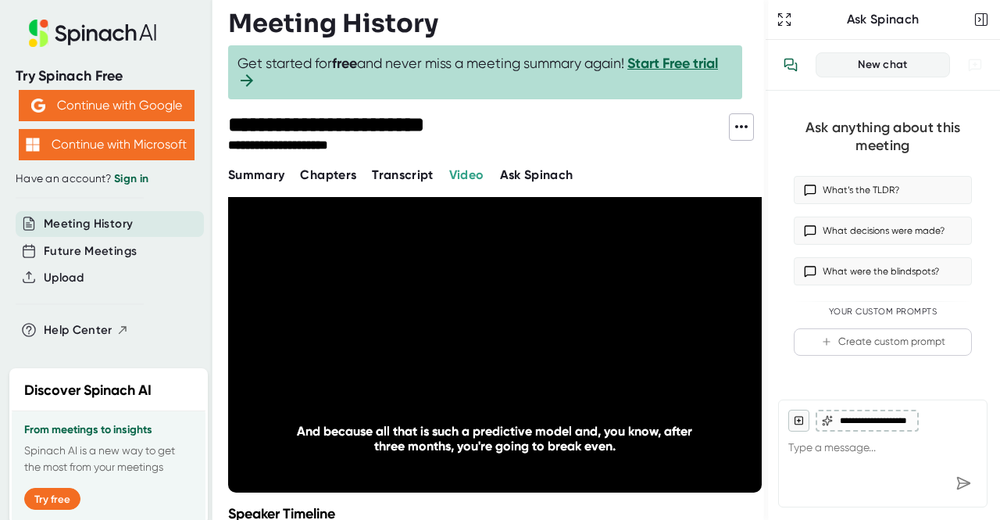
click at [577, 334] on icon "20" at bounding box center [576, 336] width 39 height 39
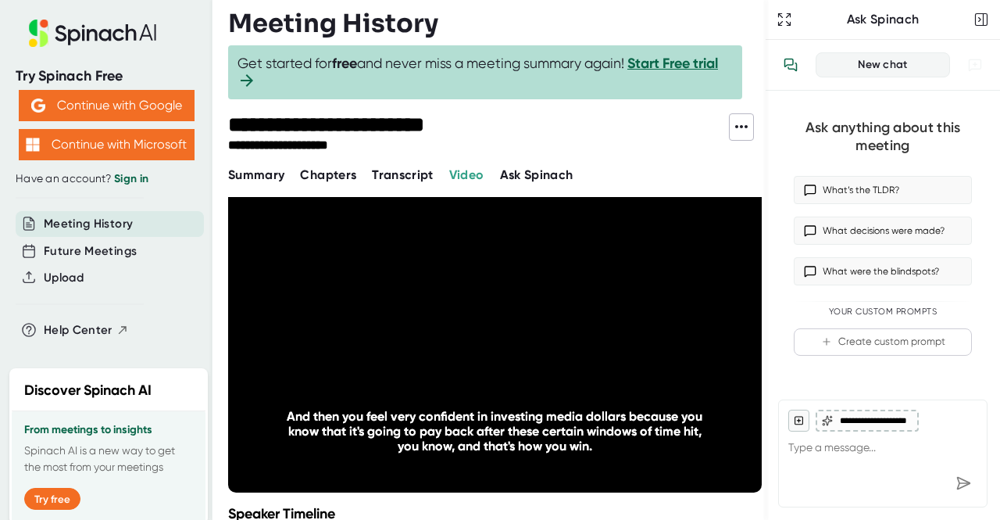
click at [577, 334] on icon "20" at bounding box center [576, 336] width 39 height 39
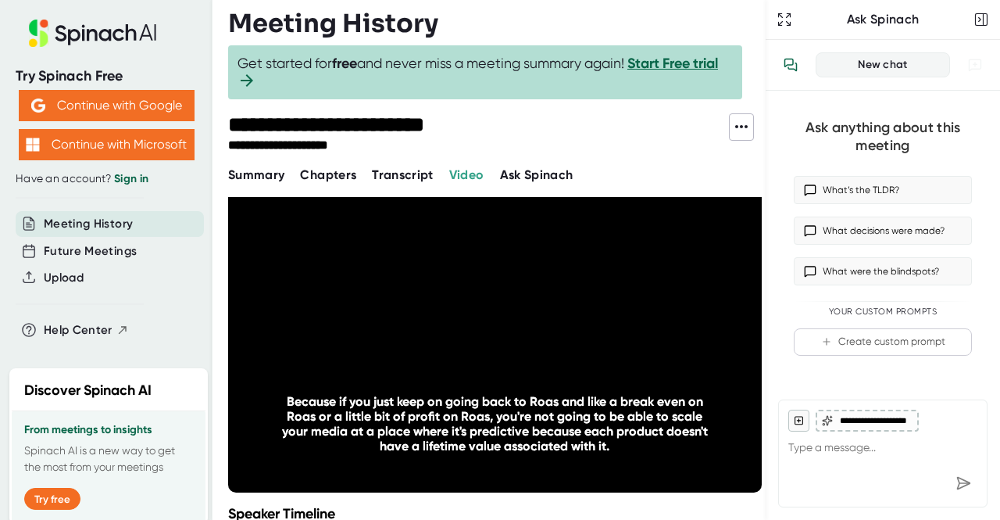
click at [577, 334] on icon "20" at bounding box center [576, 336] width 39 height 39
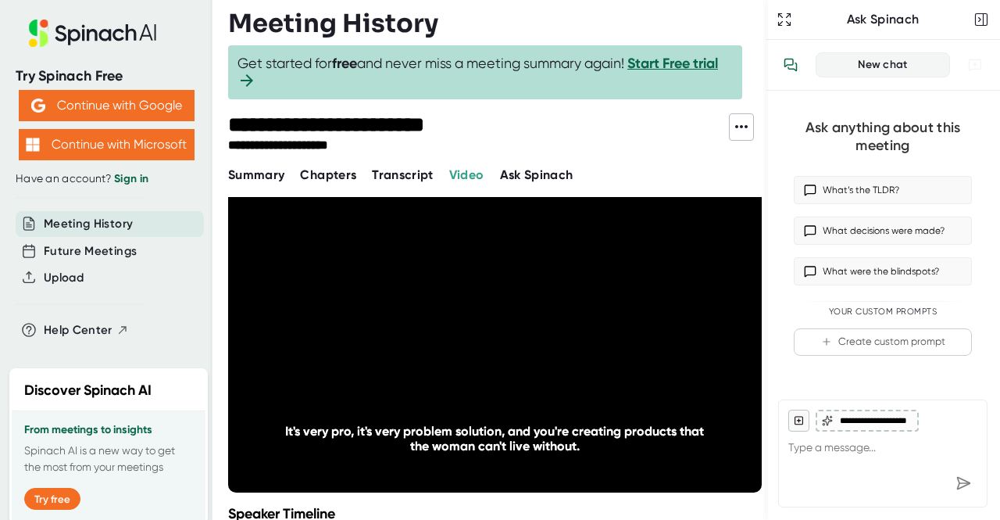
click at [577, 334] on icon "20" at bounding box center [576, 336] width 39 height 39
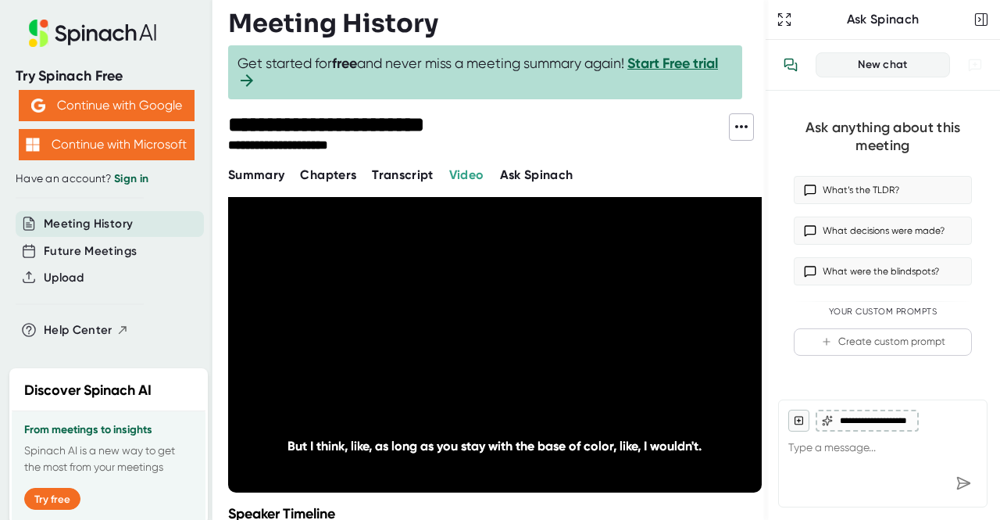
click at [577, 334] on icon "20" at bounding box center [576, 336] width 39 height 39
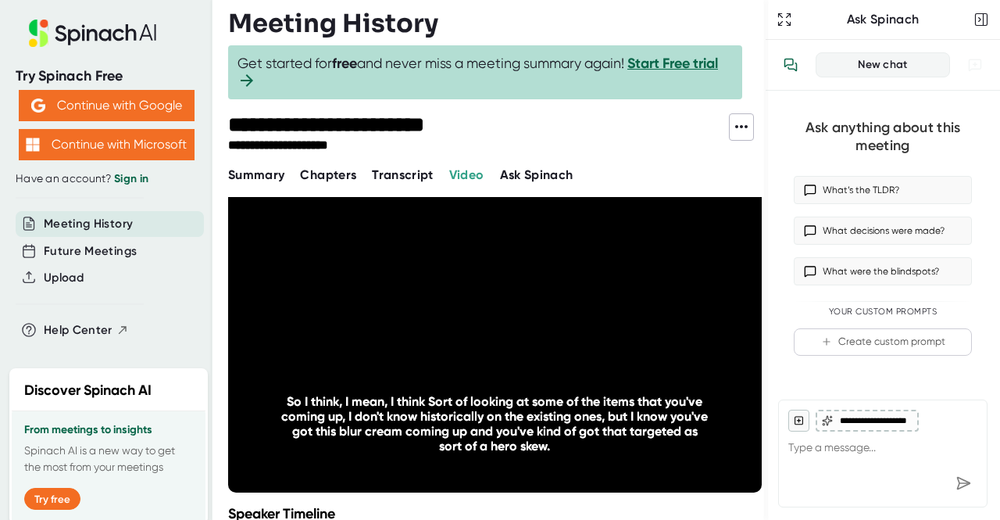
click at [577, 334] on icon "20" at bounding box center [576, 336] width 39 height 39
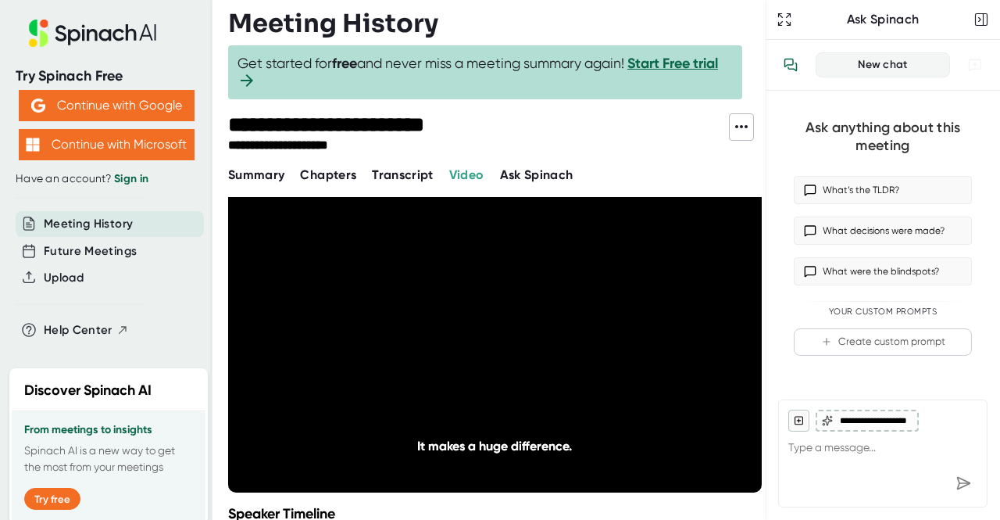
click at [574, 339] on icon "20" at bounding box center [576, 336] width 39 height 39
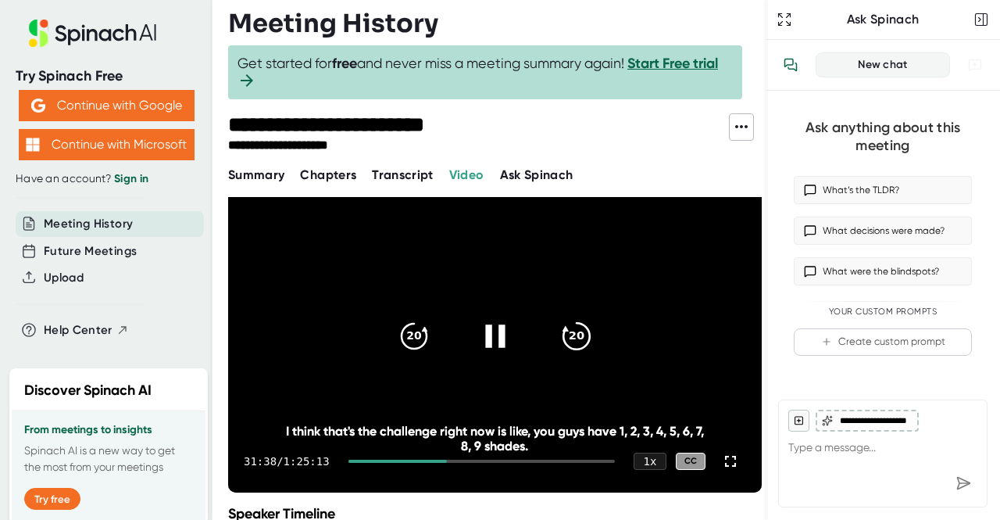
click at [567, 340] on icon "20" at bounding box center [576, 336] width 39 height 39
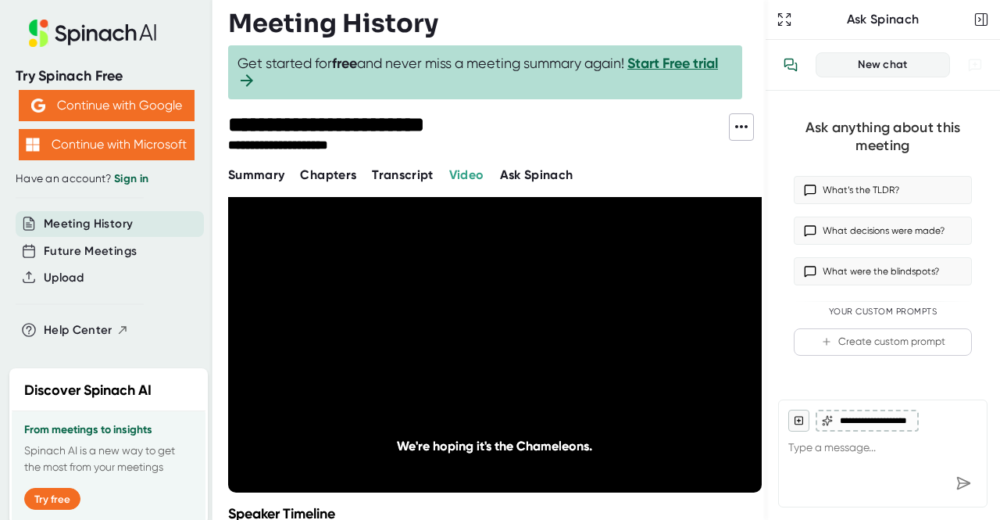
click at [567, 340] on icon "20" at bounding box center [576, 336] width 39 height 39
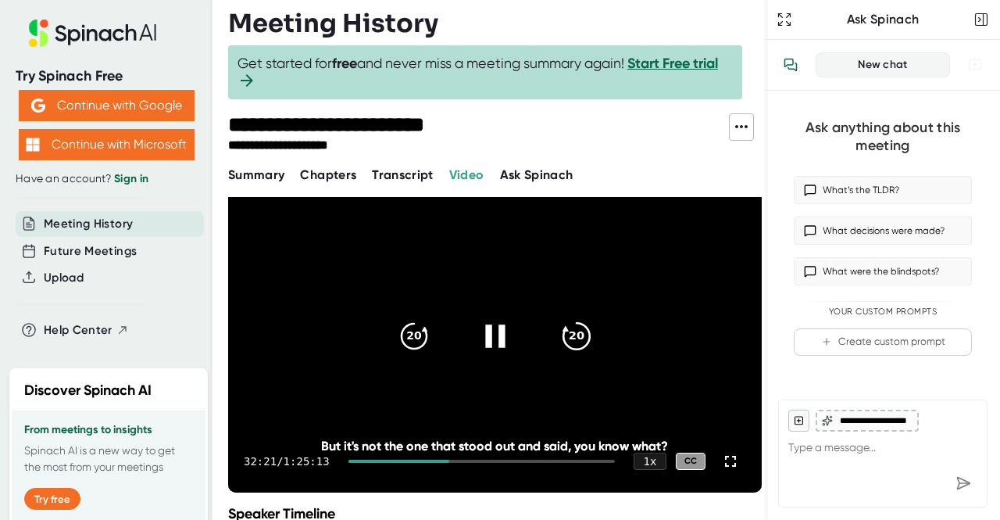
click at [572, 332] on icon "20" at bounding box center [576, 336] width 39 height 39
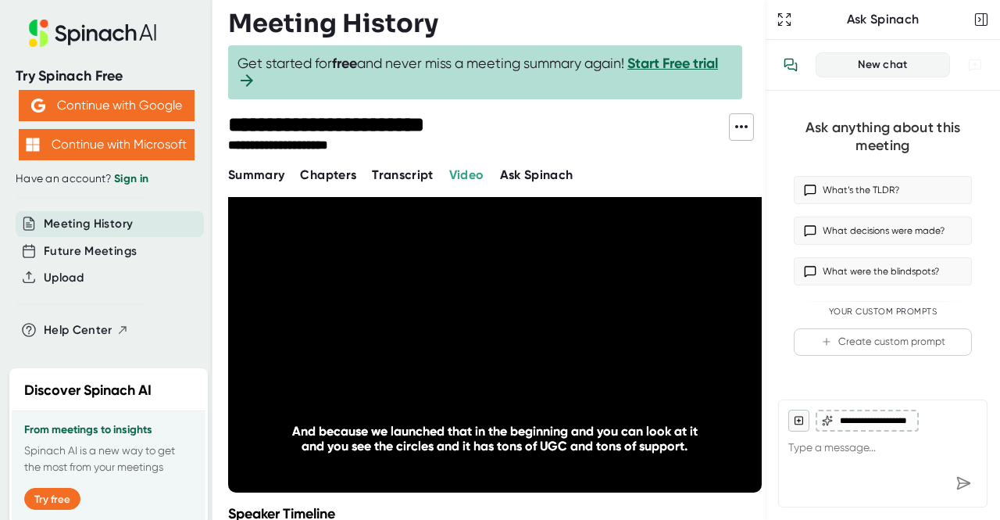
click at [572, 332] on icon "20" at bounding box center [576, 336] width 39 height 39
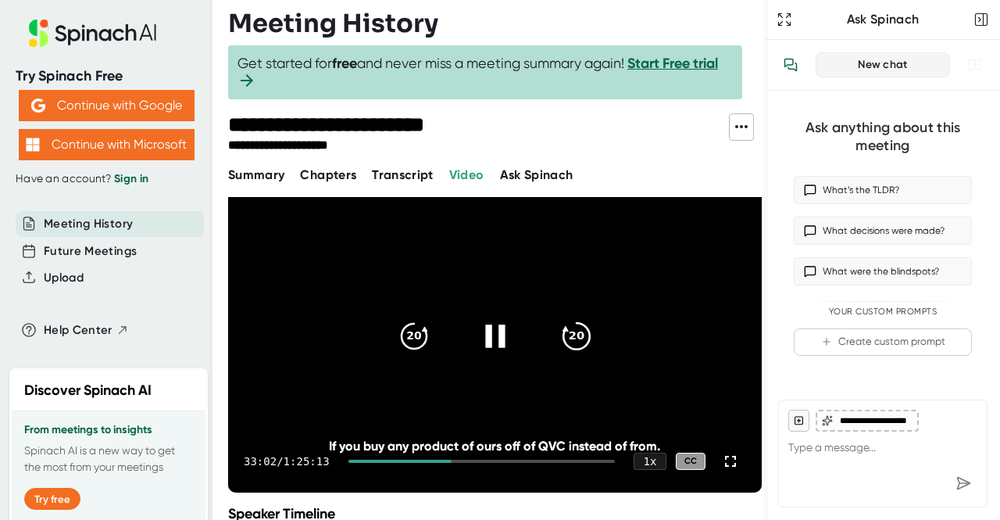
click at [574, 340] on icon "20" at bounding box center [576, 336] width 39 height 39
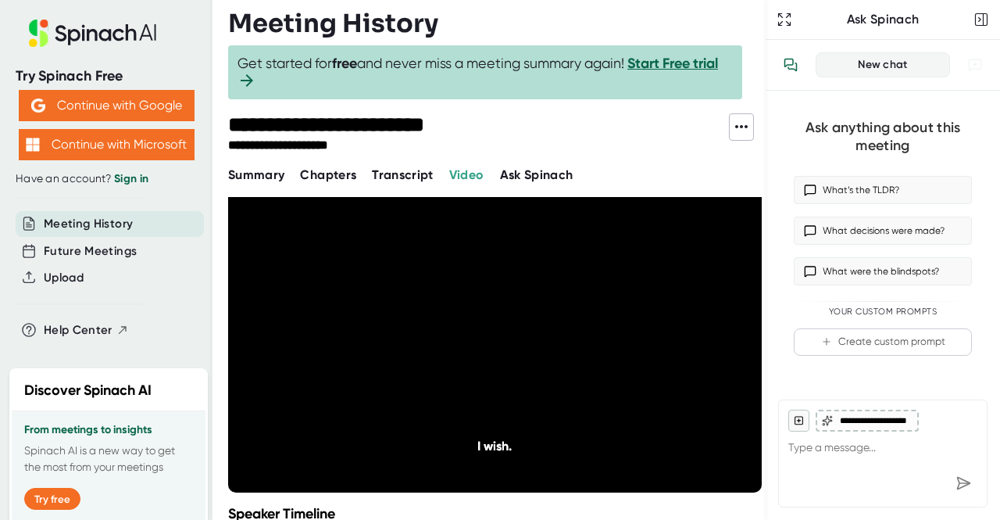
click at [574, 340] on icon "20" at bounding box center [576, 336] width 39 height 39
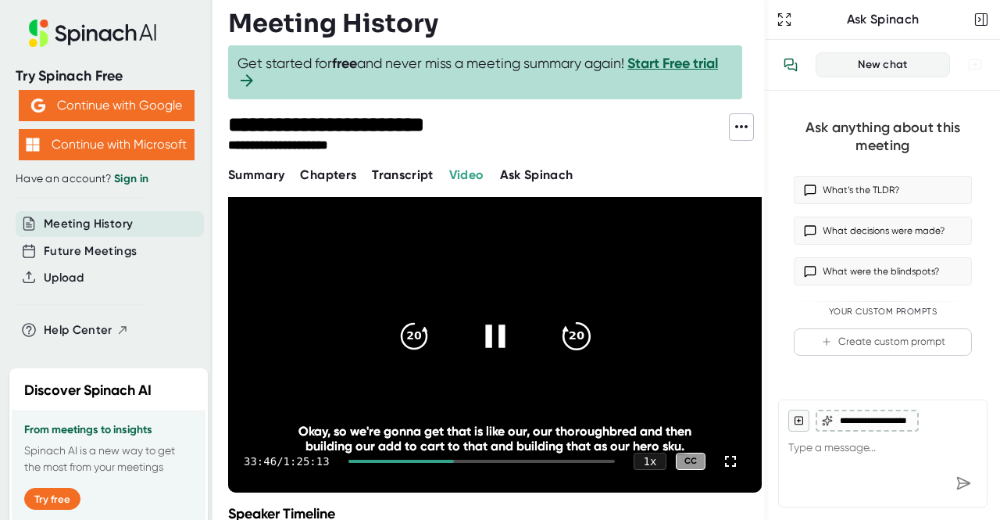
click at [566, 334] on icon "20" at bounding box center [576, 336] width 39 height 39
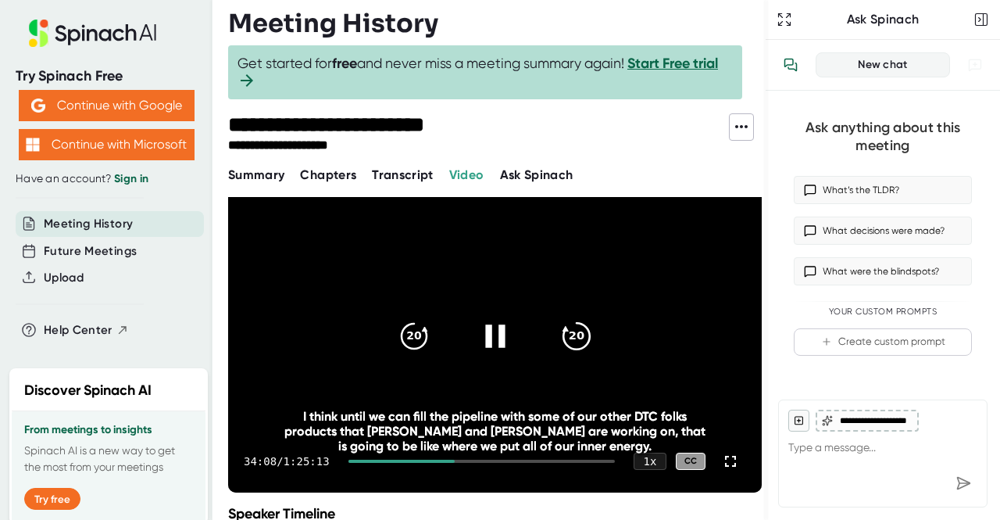
click at [573, 337] on icon "20" at bounding box center [576, 336] width 39 height 39
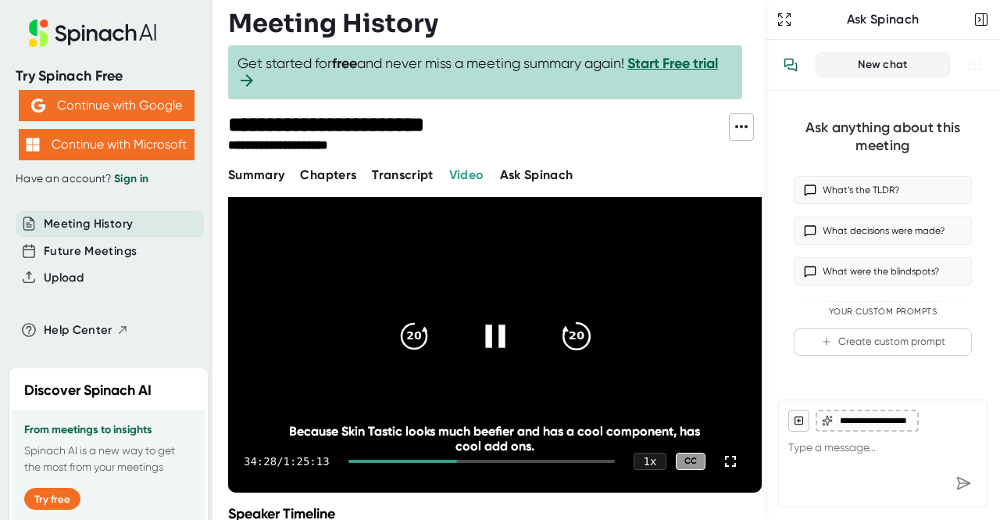
click at [573, 337] on icon "20" at bounding box center [576, 336] width 39 height 39
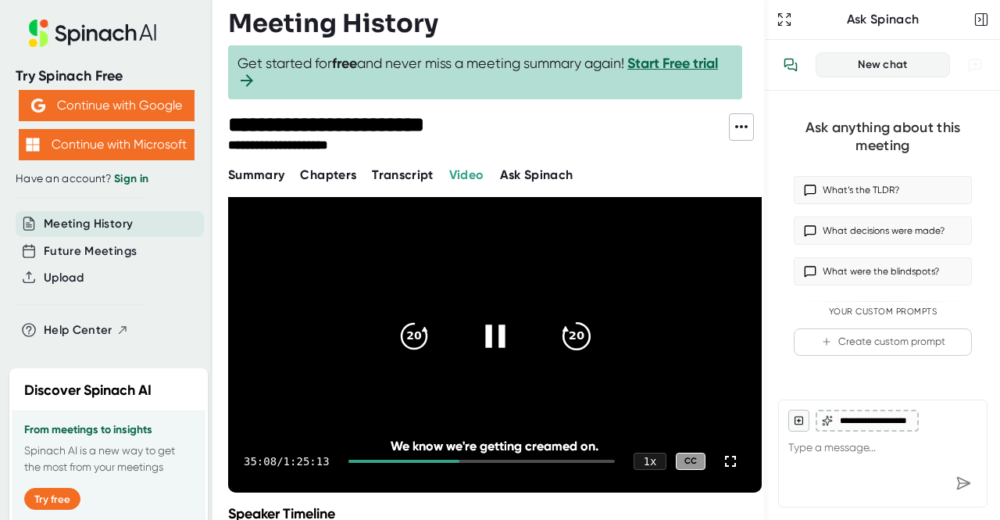
click at [573, 337] on icon "20" at bounding box center [576, 336] width 39 height 39
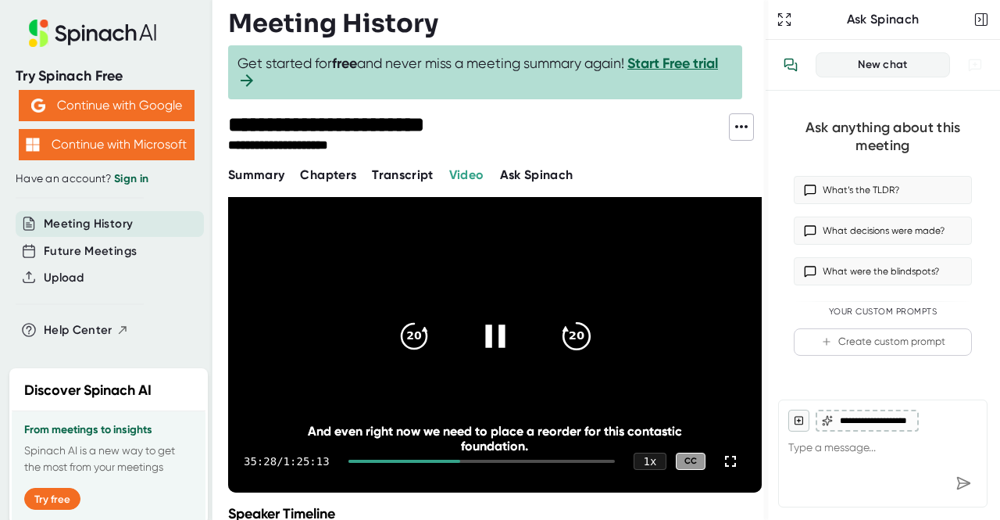
click at [573, 337] on icon "20" at bounding box center [576, 336] width 39 height 39
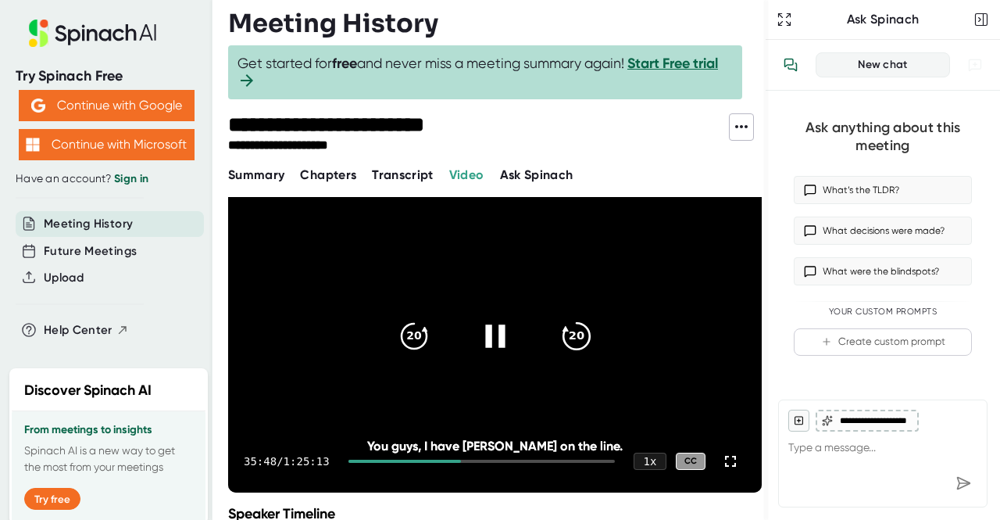
click at [573, 337] on icon "20" at bounding box center [576, 336] width 39 height 39
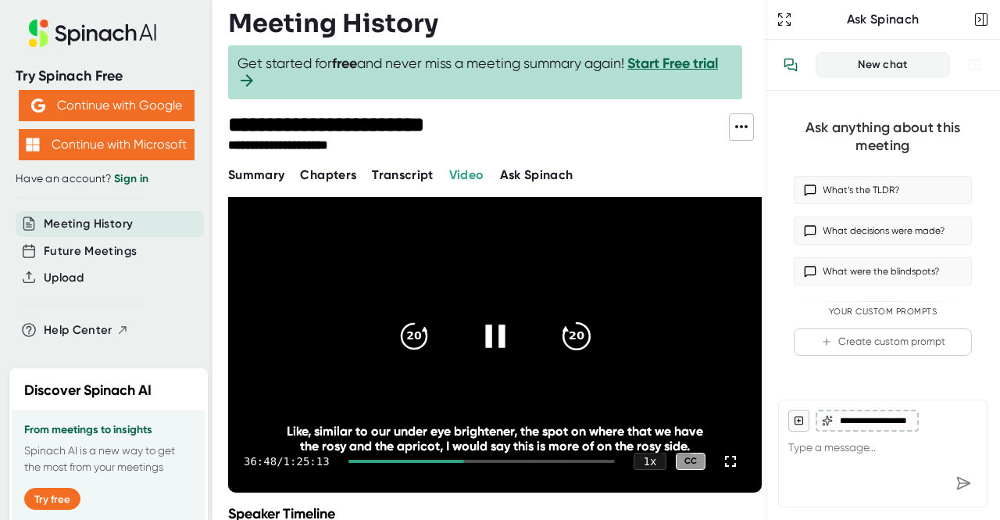
click at [573, 337] on icon "20" at bounding box center [576, 336] width 39 height 39
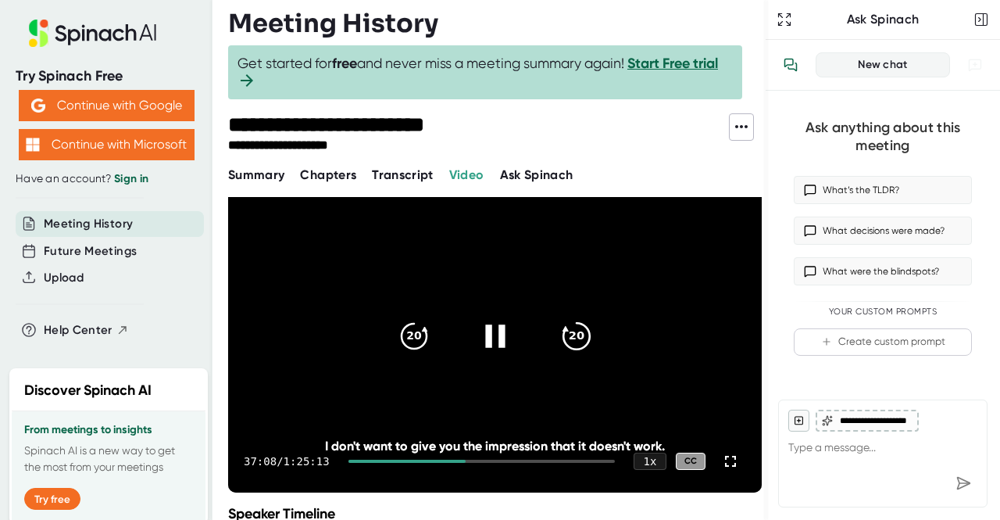
click at [573, 337] on icon "20" at bounding box center [576, 336] width 39 height 39
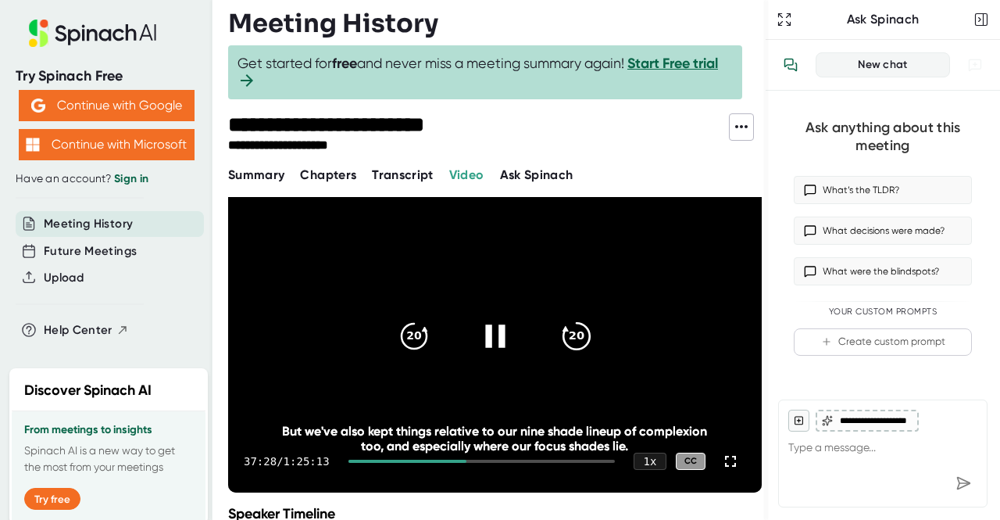
click at [573, 337] on icon "20" at bounding box center [576, 336] width 39 height 39
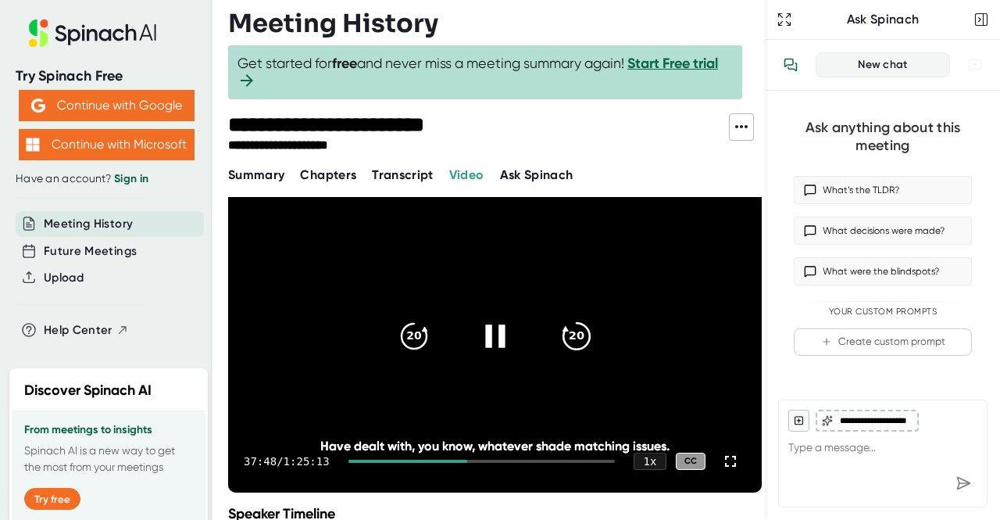
click at [573, 337] on icon "20" at bounding box center [576, 336] width 39 height 39
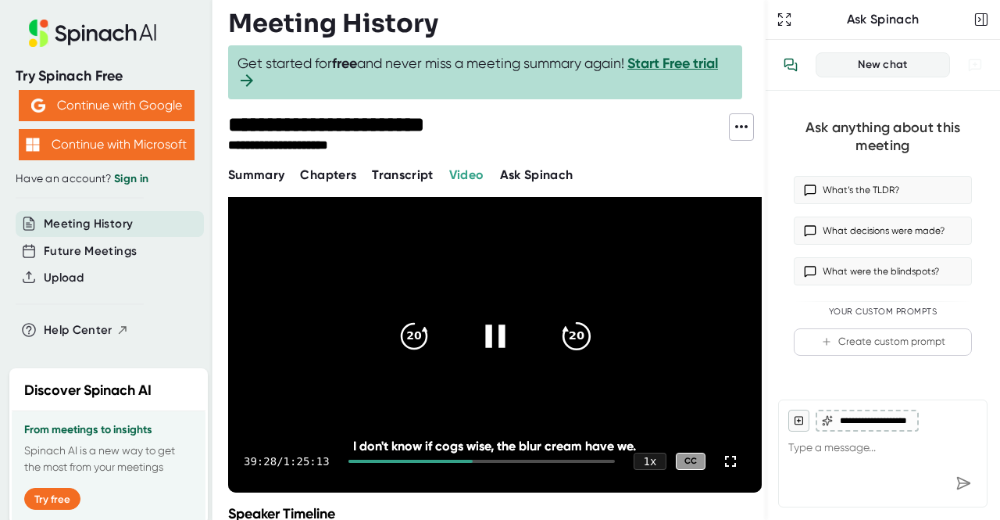
click at [573, 337] on icon "20" at bounding box center [576, 336] width 39 height 39
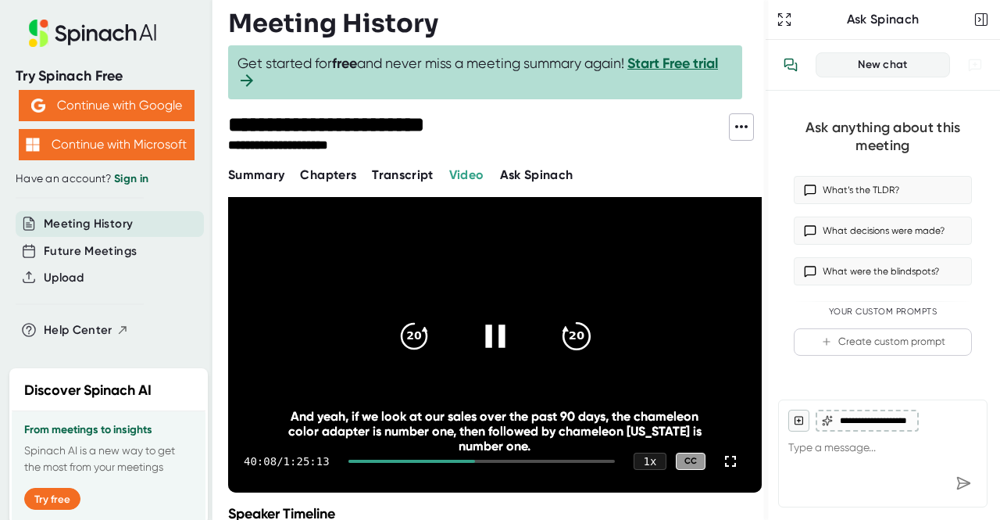
click at [573, 337] on icon "20" at bounding box center [576, 336] width 39 height 39
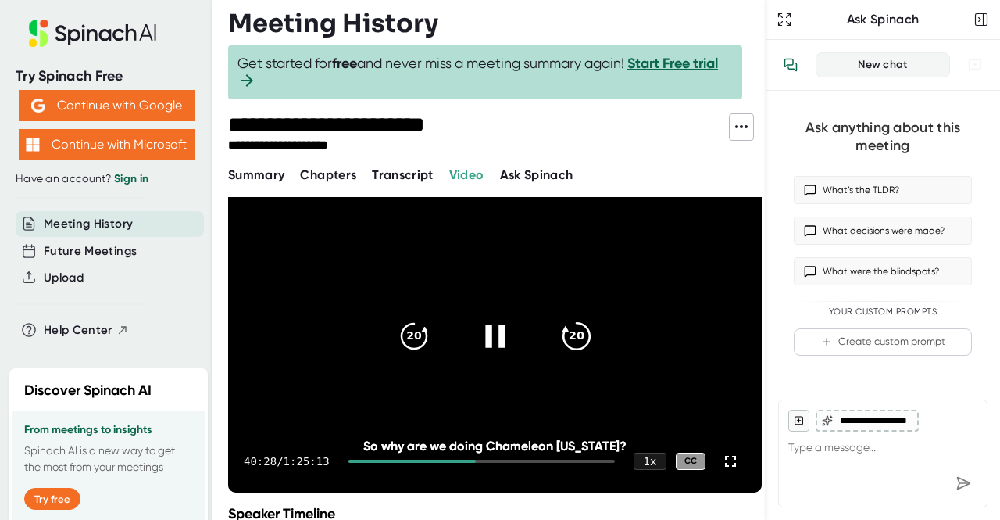
click at [573, 337] on icon "20" at bounding box center [576, 336] width 39 height 39
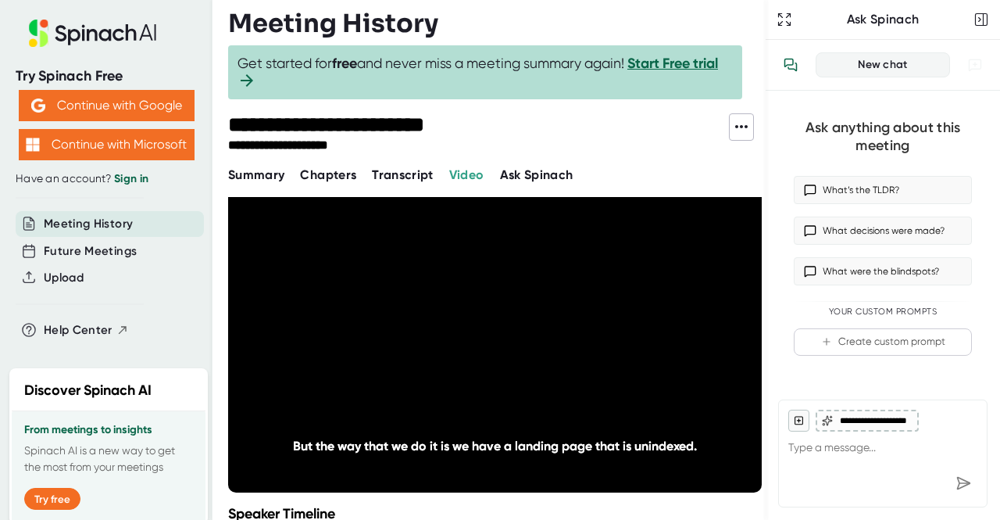
click at [573, 337] on icon "20" at bounding box center [576, 336] width 39 height 39
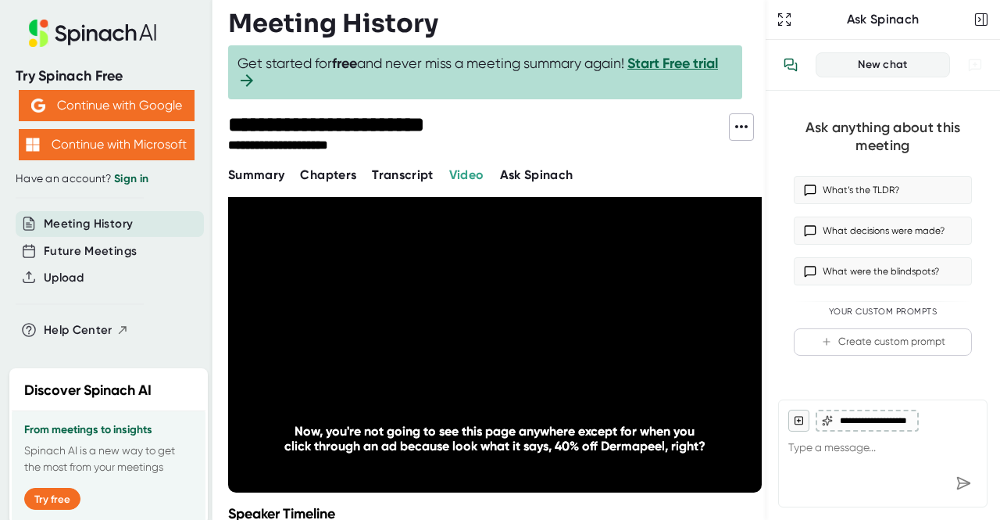
click at [573, 337] on icon "20" at bounding box center [576, 336] width 39 height 39
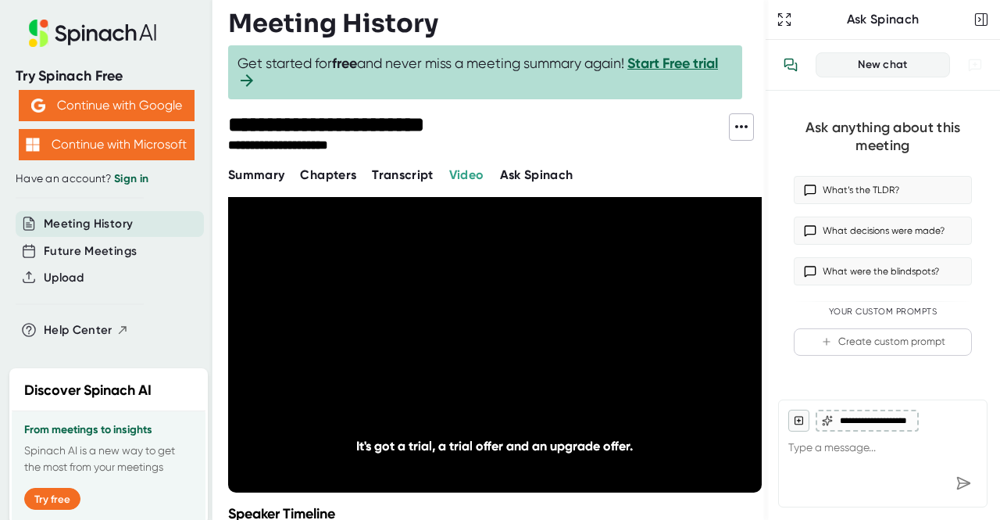
click at [573, 337] on icon "20" at bounding box center [576, 336] width 39 height 39
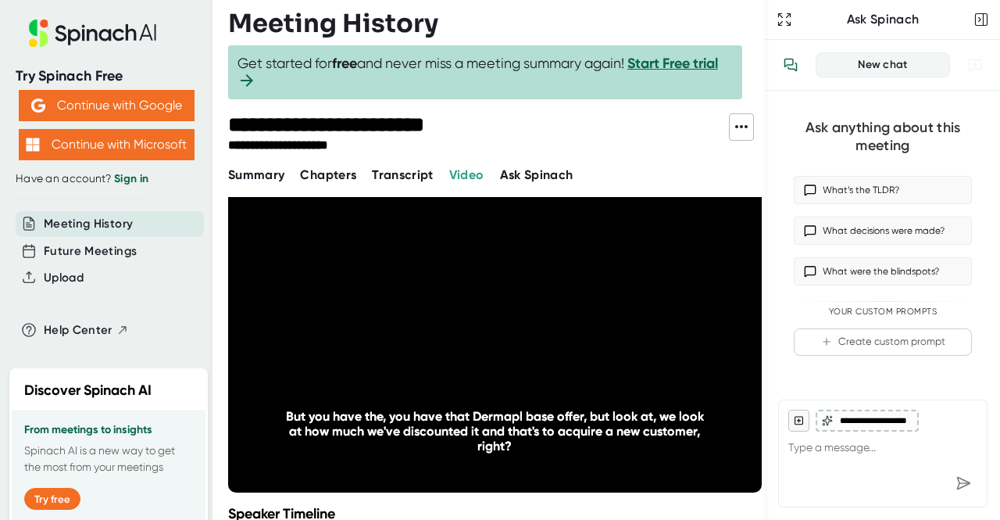
click at [573, 337] on icon "20" at bounding box center [576, 336] width 39 height 39
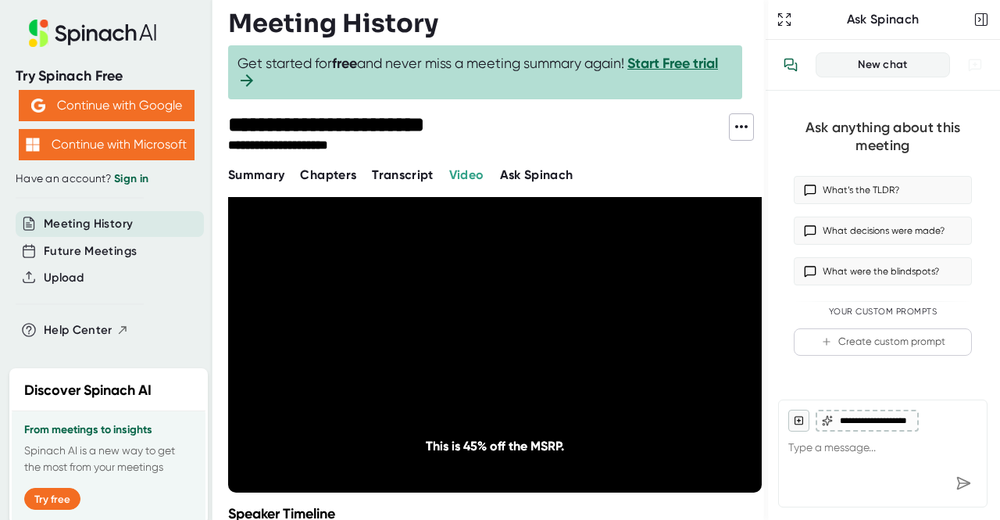
click at [573, 337] on icon "20" at bounding box center [576, 336] width 39 height 39
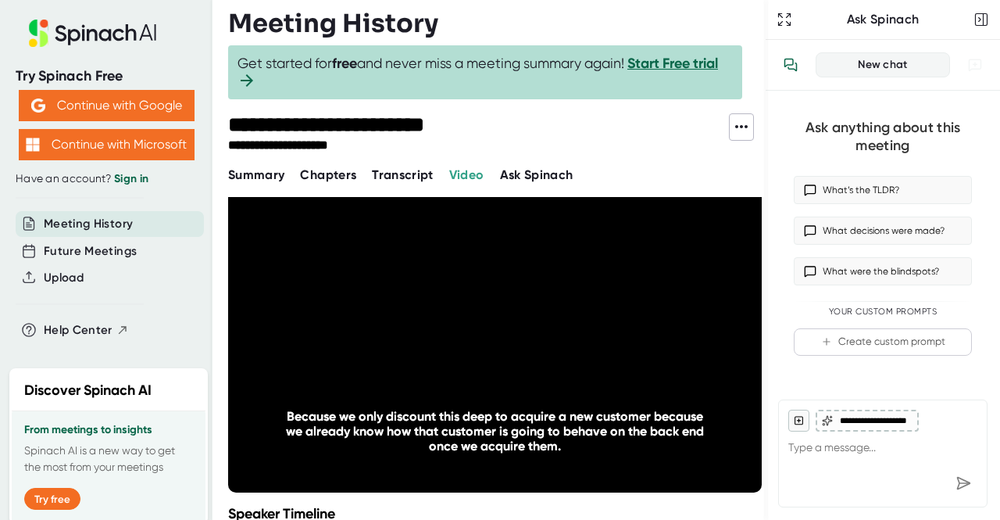
click at [573, 337] on icon "20" at bounding box center [576, 336] width 39 height 39
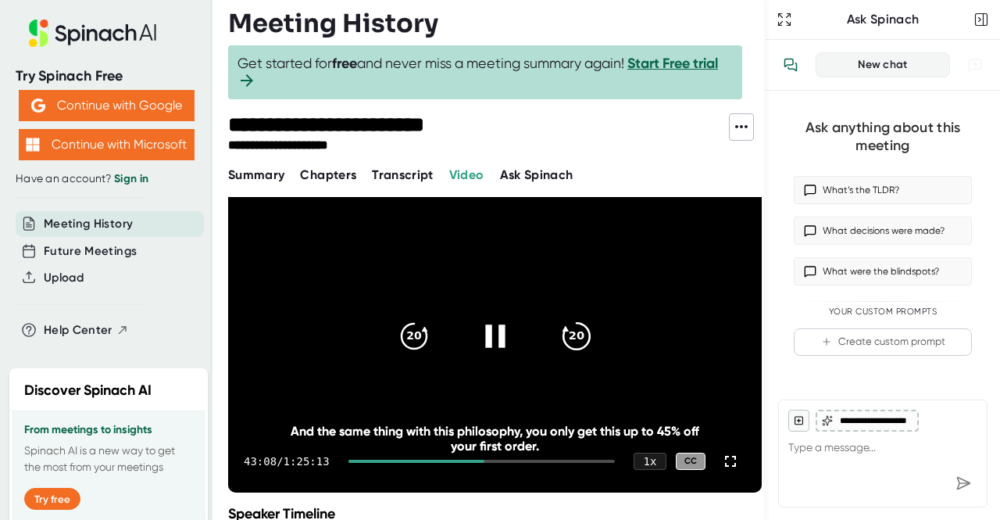
click at [573, 337] on icon "20" at bounding box center [576, 336] width 39 height 39
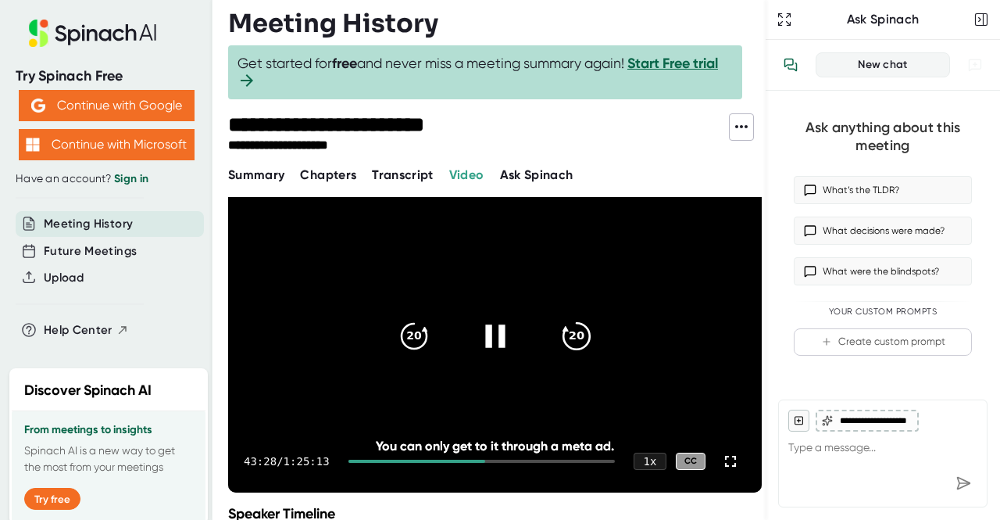
click at [573, 337] on icon "20" at bounding box center [576, 336] width 39 height 39
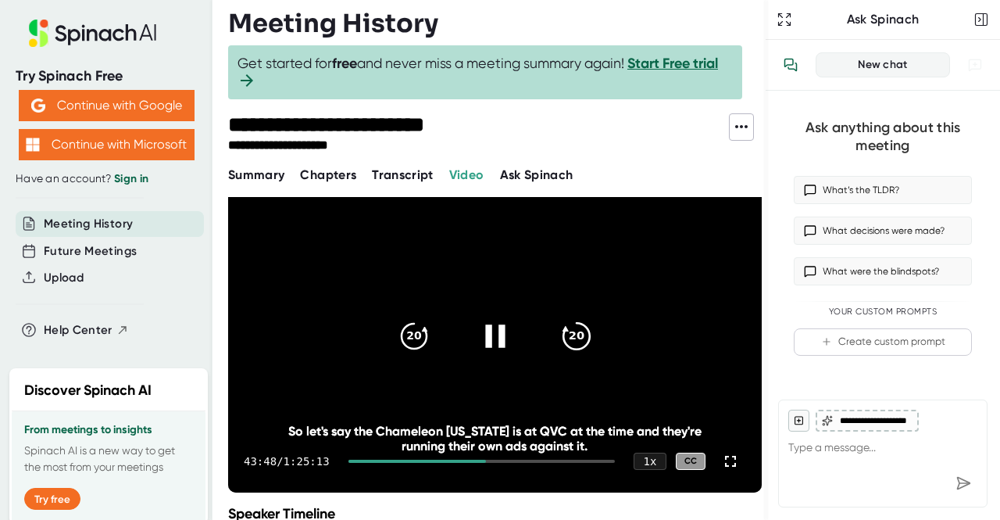
click at [573, 337] on icon "20" at bounding box center [576, 336] width 39 height 39
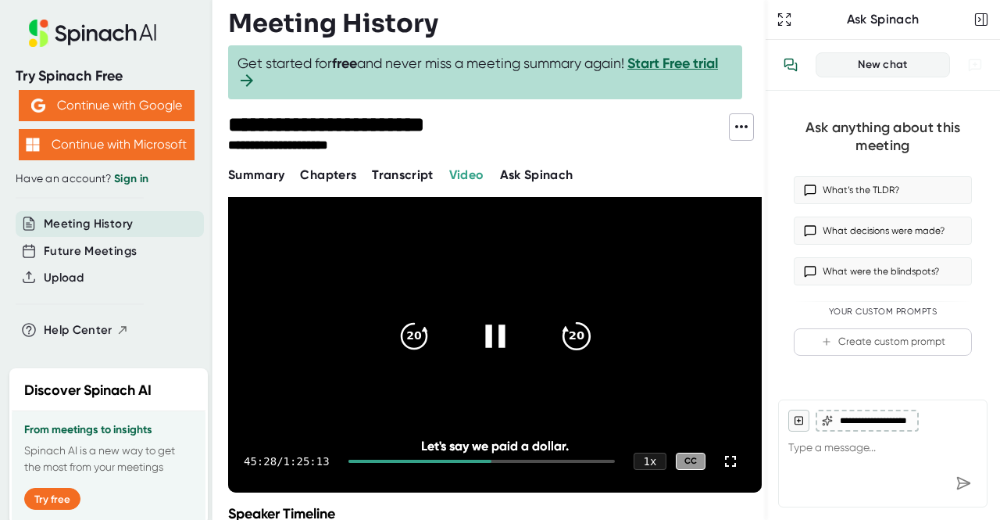
click at [573, 337] on icon "20" at bounding box center [576, 336] width 39 height 39
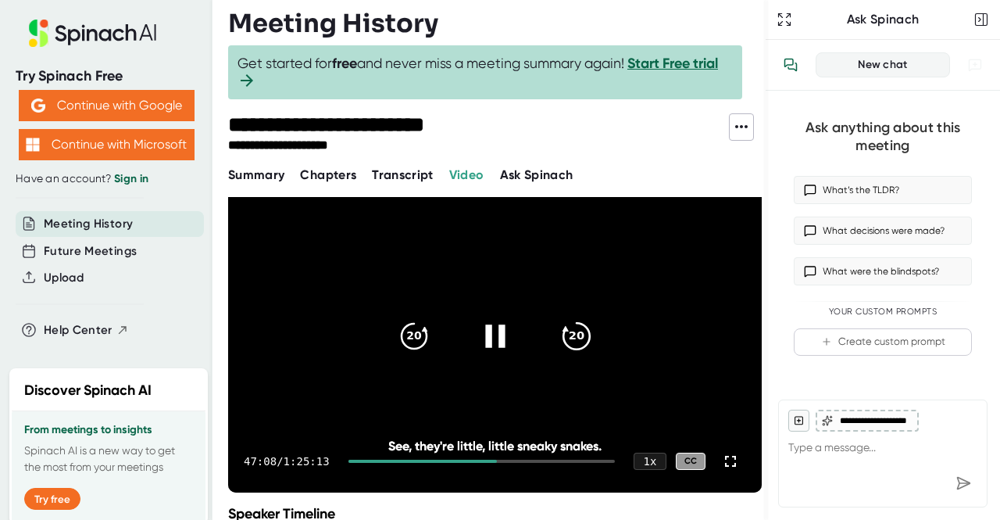
click at [573, 337] on icon "20" at bounding box center [576, 336] width 39 height 39
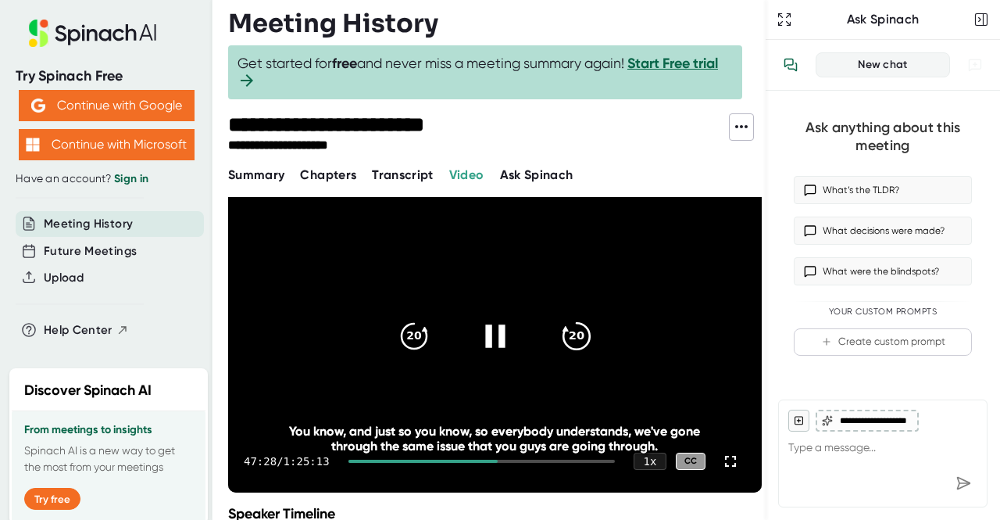
click at [573, 337] on icon "20" at bounding box center [576, 336] width 39 height 39
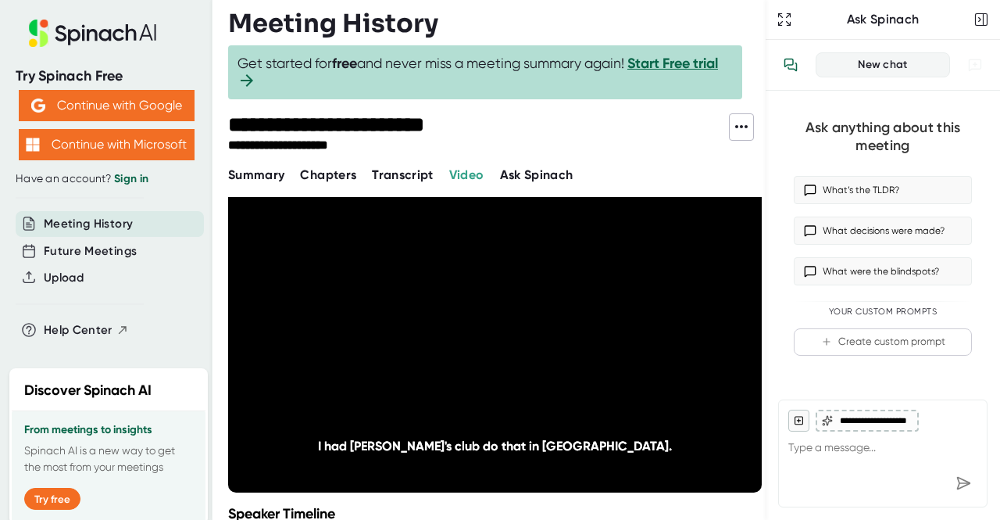
click at [573, 337] on icon "20" at bounding box center [576, 336] width 39 height 39
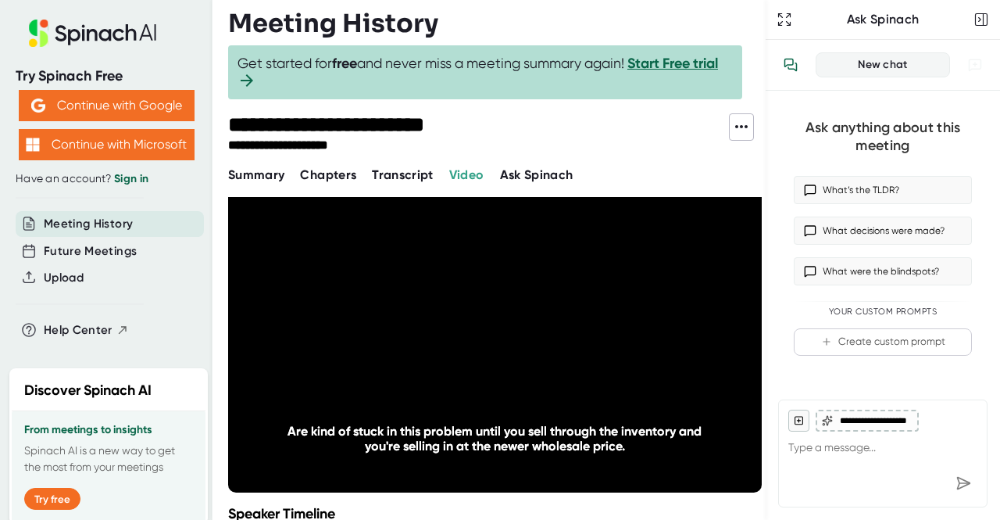
click at [573, 337] on icon "20" at bounding box center [576, 336] width 39 height 39
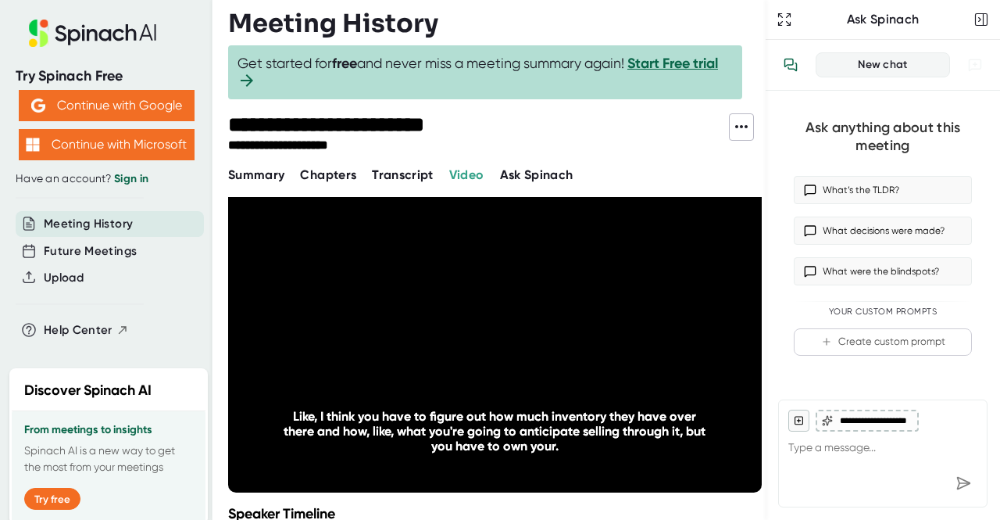
click at [573, 337] on icon "20" at bounding box center [576, 336] width 39 height 39
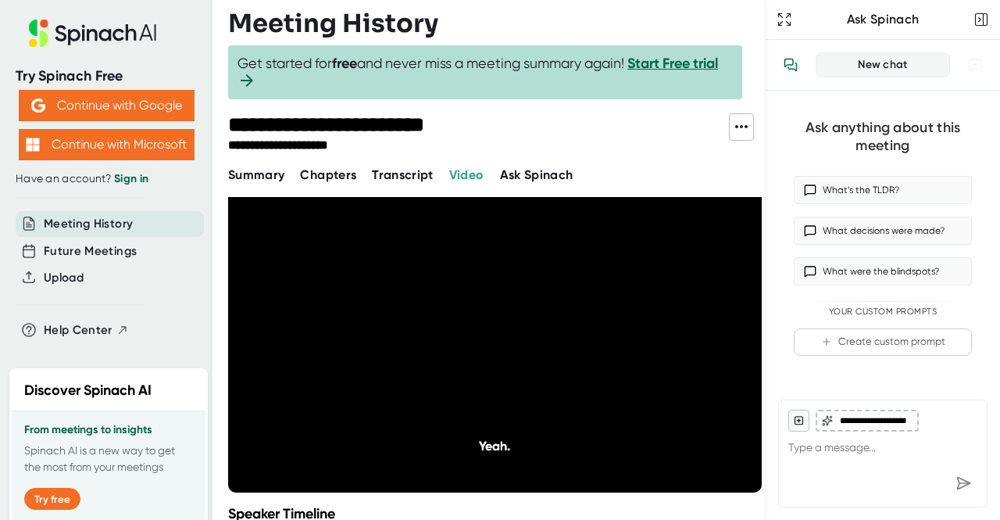
click at [573, 338] on icon "20" at bounding box center [576, 336] width 39 height 39
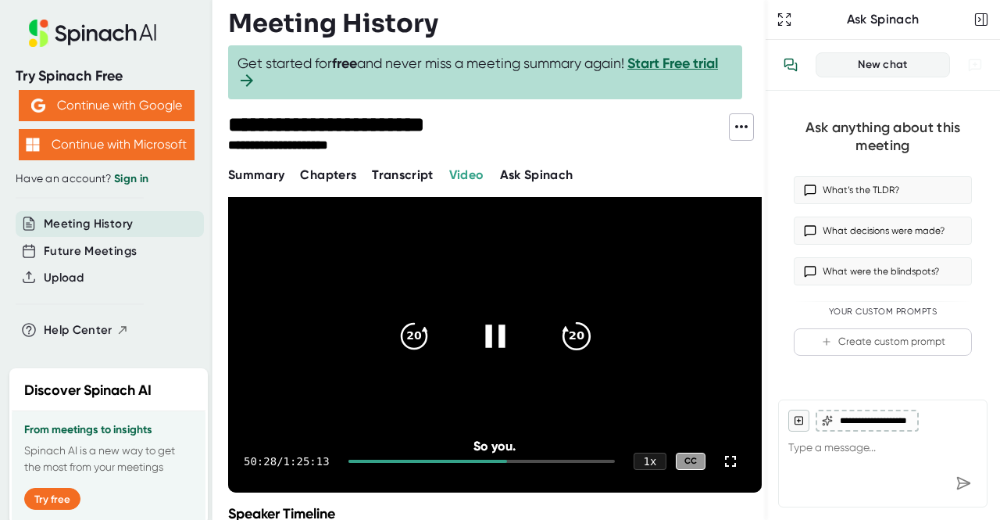
click at [573, 338] on icon "20" at bounding box center [576, 336] width 39 height 39
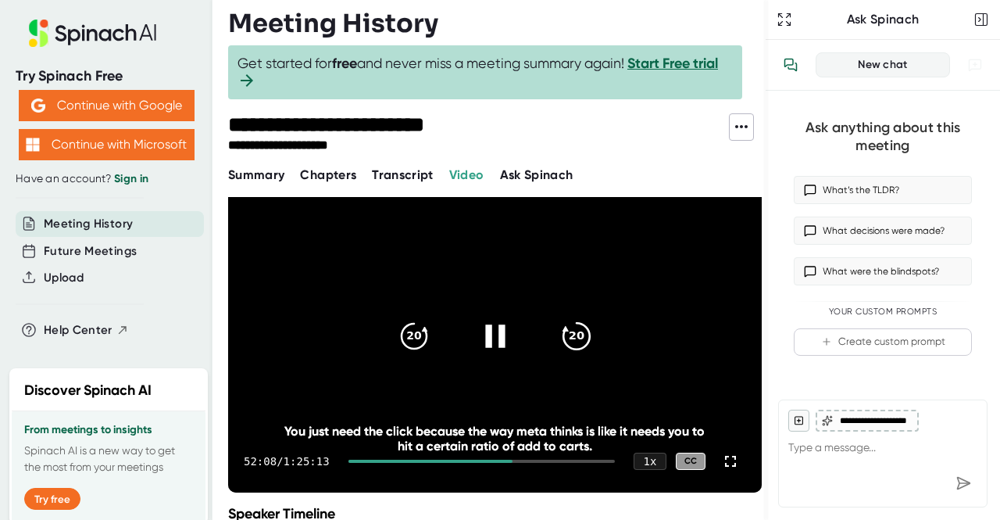
click at [573, 338] on icon "20" at bounding box center [576, 336] width 39 height 39
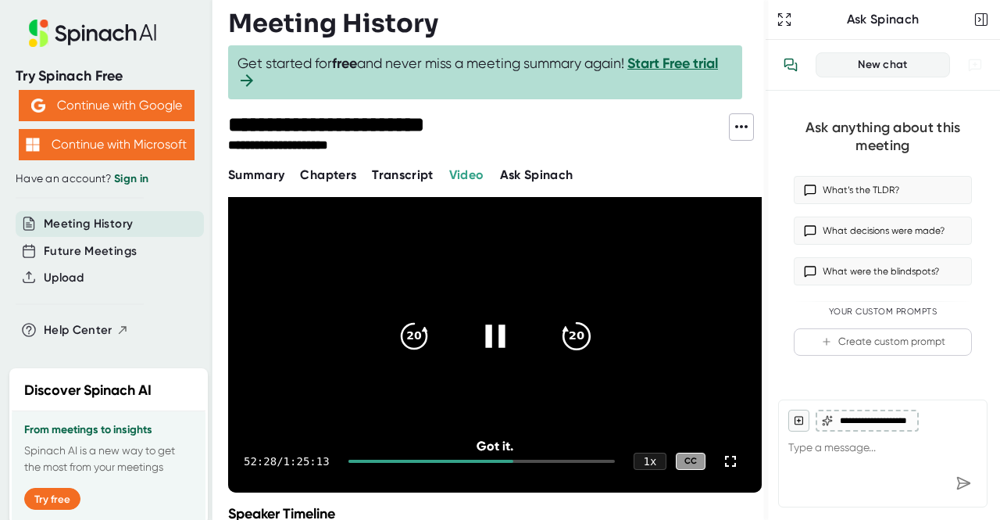
click at [573, 338] on icon "20" at bounding box center [576, 336] width 39 height 39
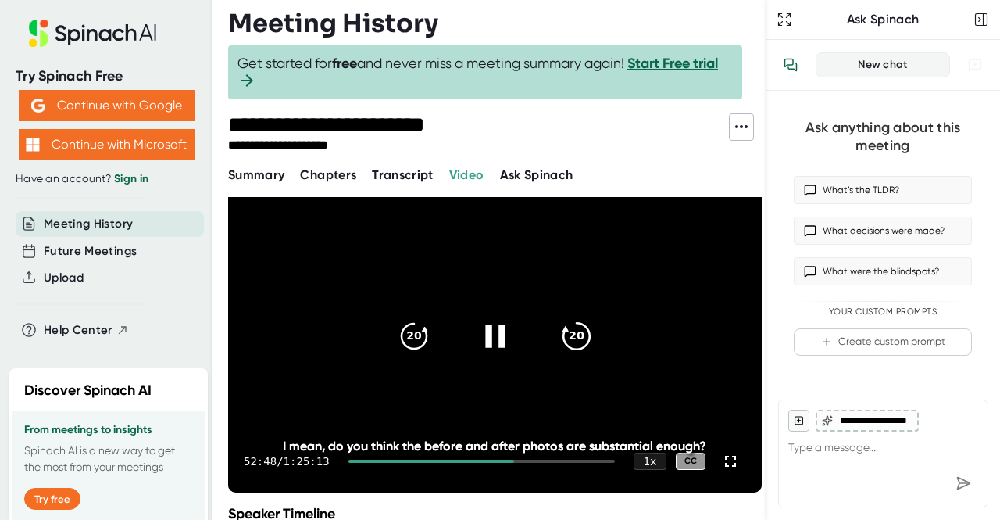
click at [573, 338] on icon "20" at bounding box center [576, 336] width 39 height 39
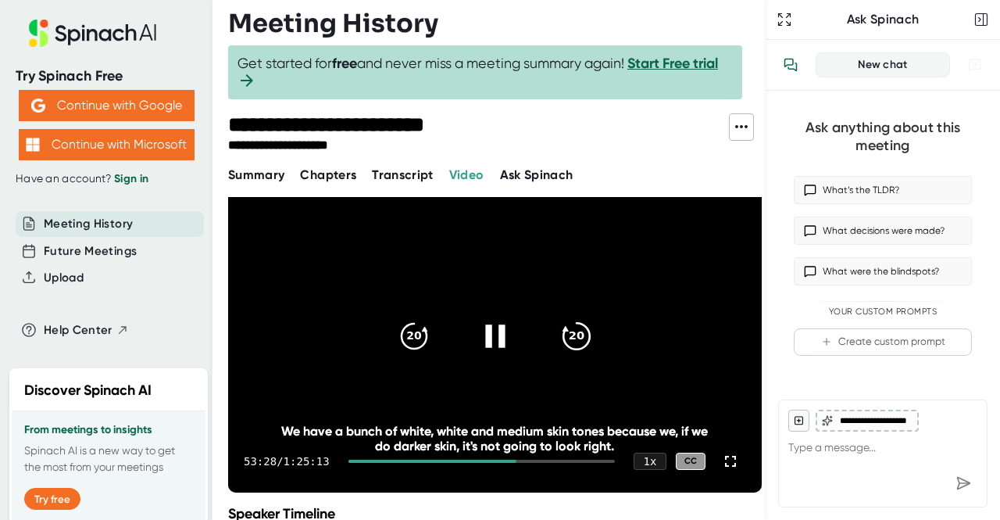
click at [573, 338] on icon "20" at bounding box center [576, 336] width 39 height 39
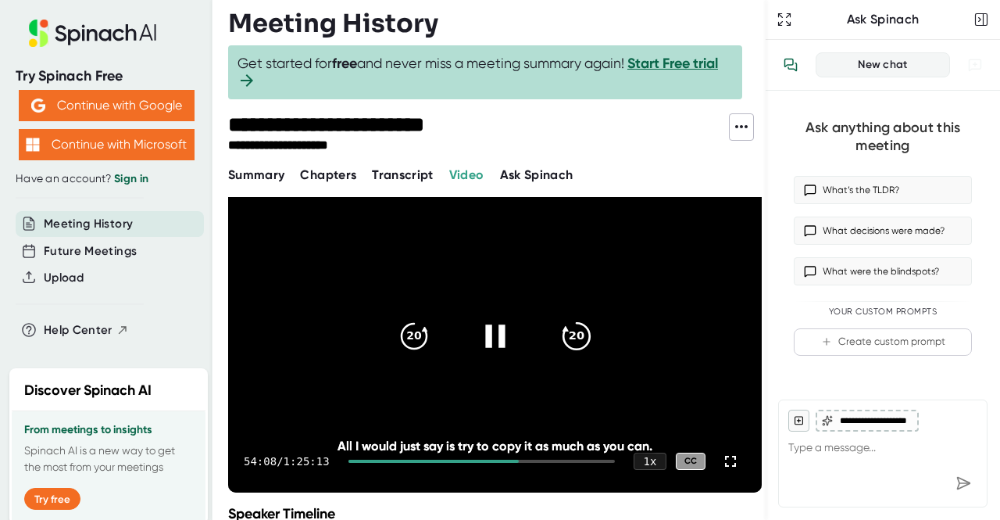
click at [573, 338] on icon "20" at bounding box center [576, 336] width 39 height 39
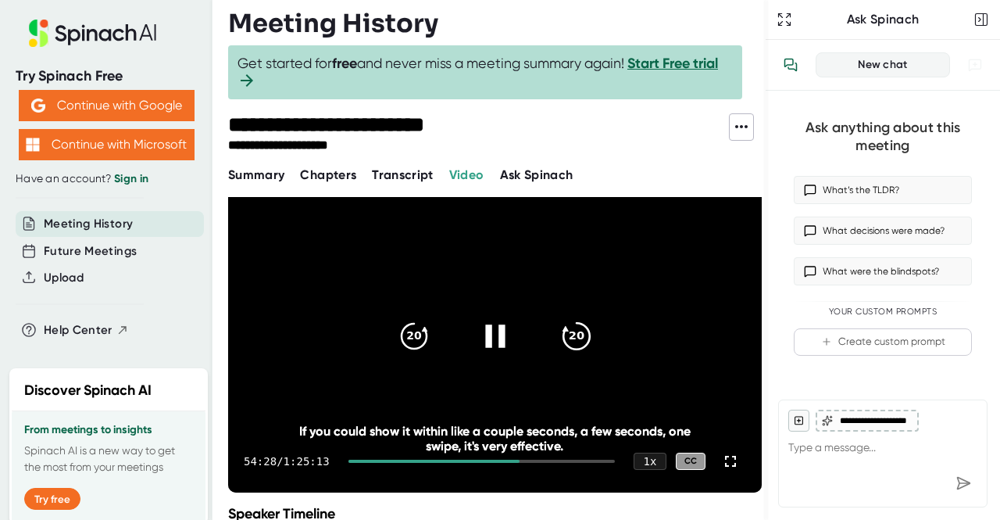
click at [574, 338] on icon "20" at bounding box center [576, 336] width 39 height 39
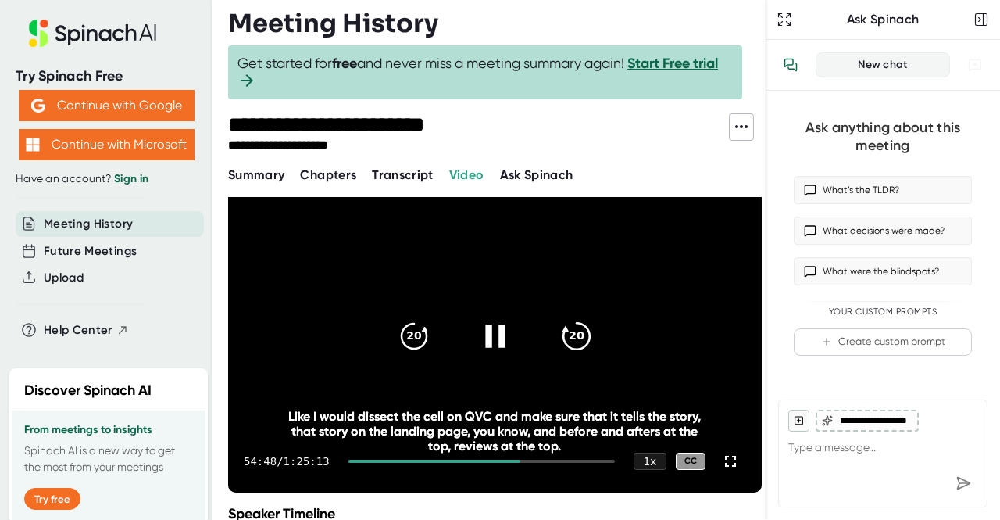
click at [574, 338] on icon "20" at bounding box center [576, 336] width 39 height 39
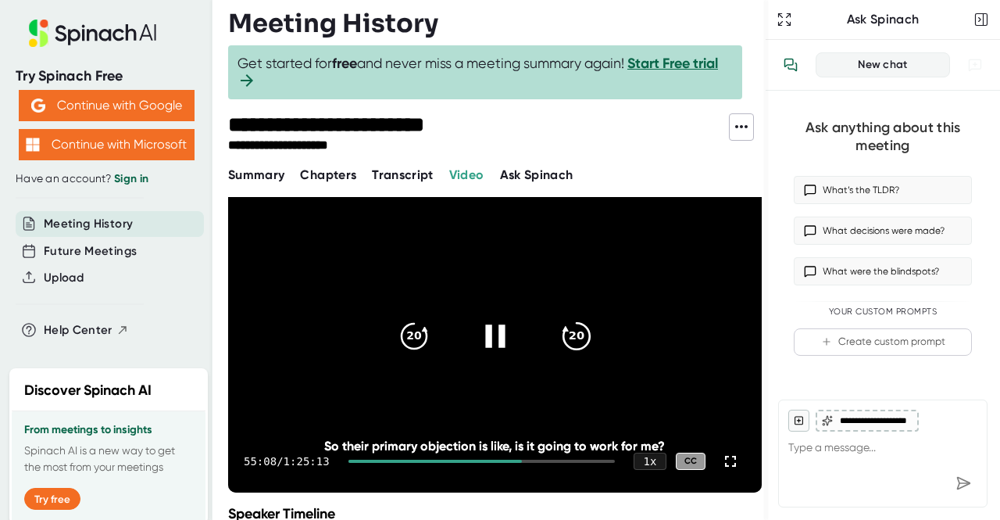
click at [574, 338] on icon "20" at bounding box center [576, 336] width 39 height 39
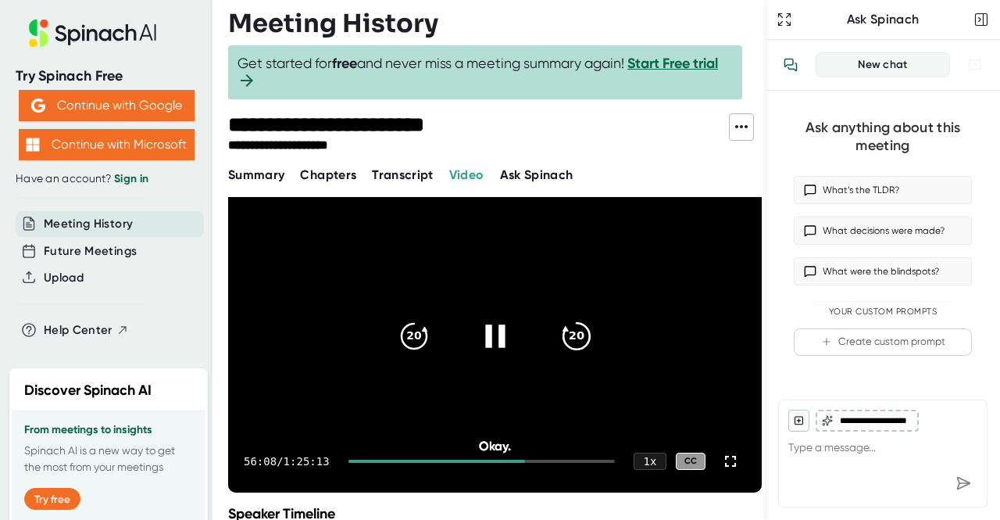
click at [574, 338] on icon "20" at bounding box center [576, 336] width 39 height 39
click at [721, 462] on icon at bounding box center [730, 461] width 19 height 19
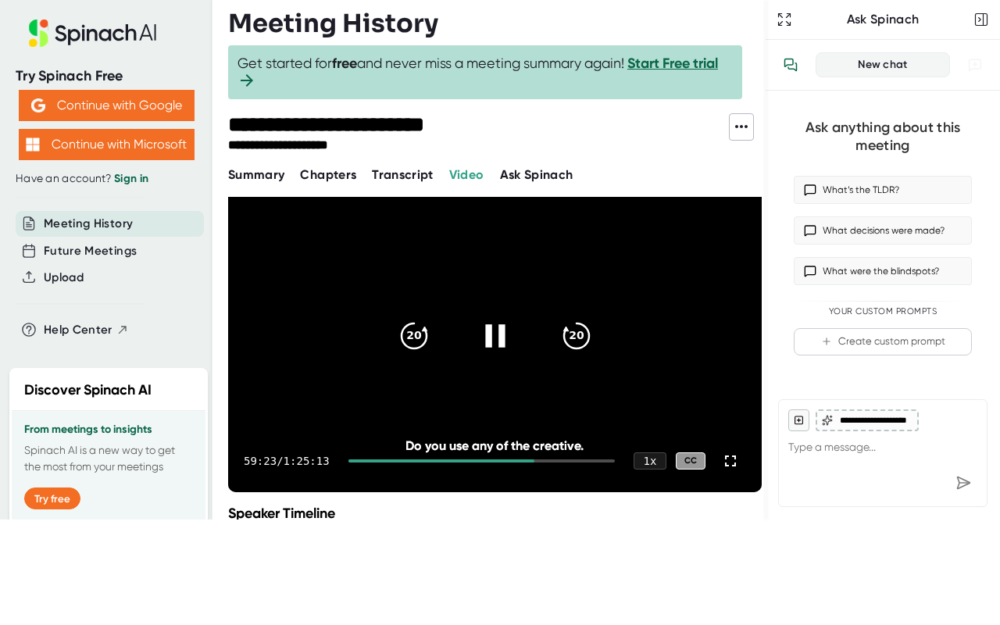
scroll to position [0, 0]
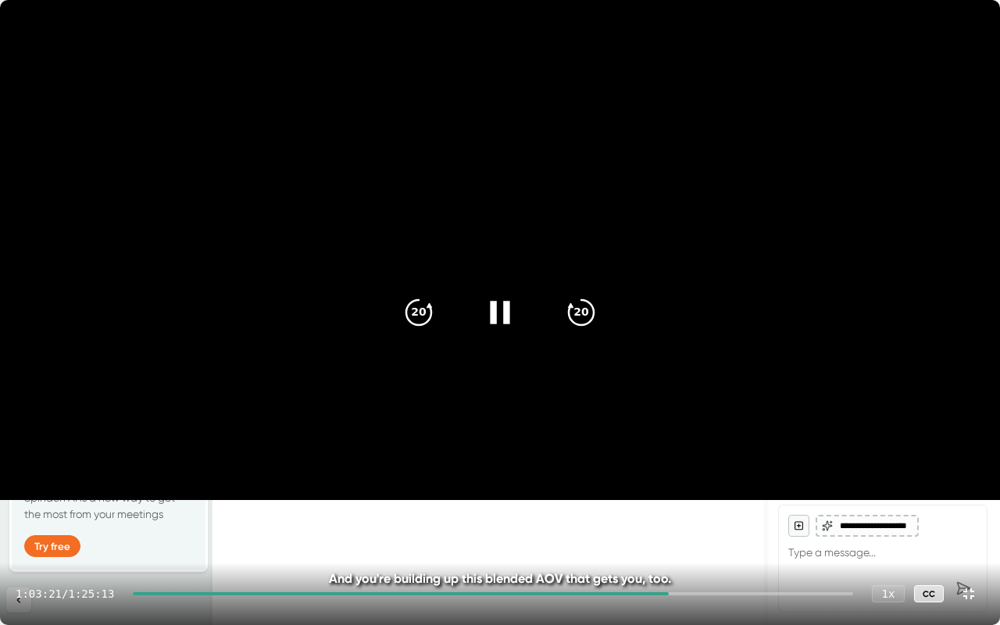
click at [502, 316] on icon at bounding box center [500, 312] width 39 height 39
